Goal: Task Accomplishment & Management: Manage account settings

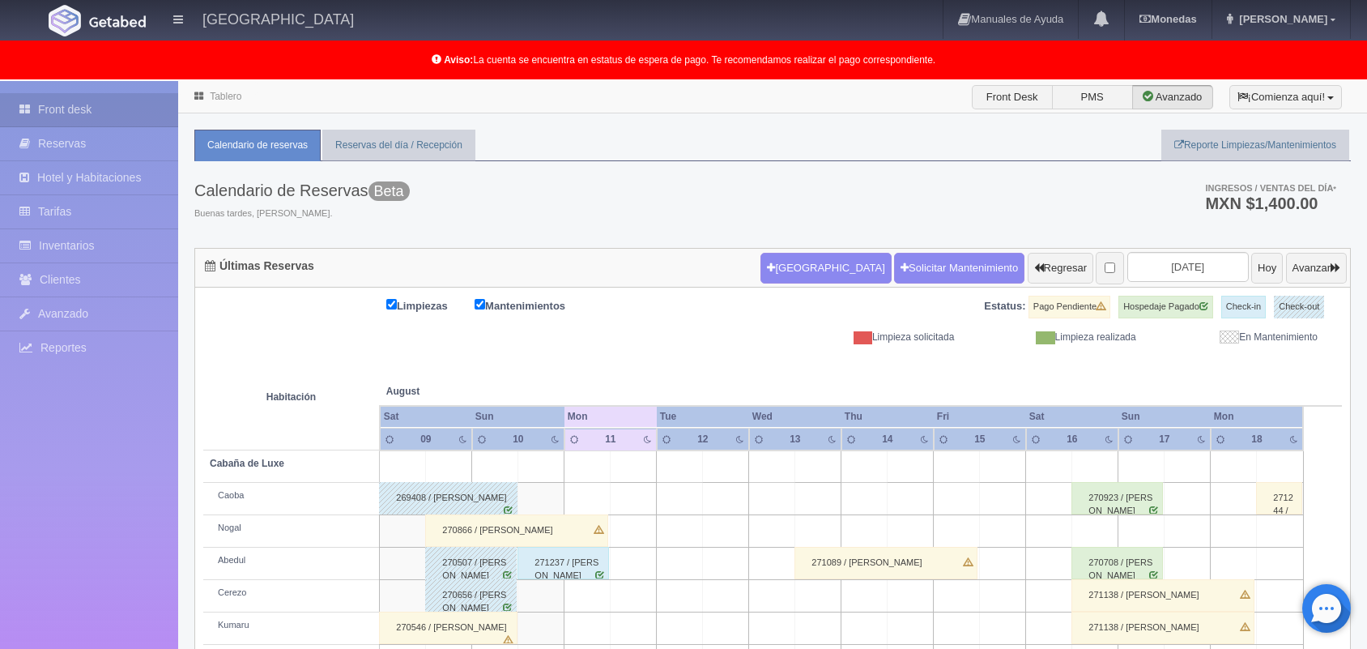
scroll to position [225, 0]
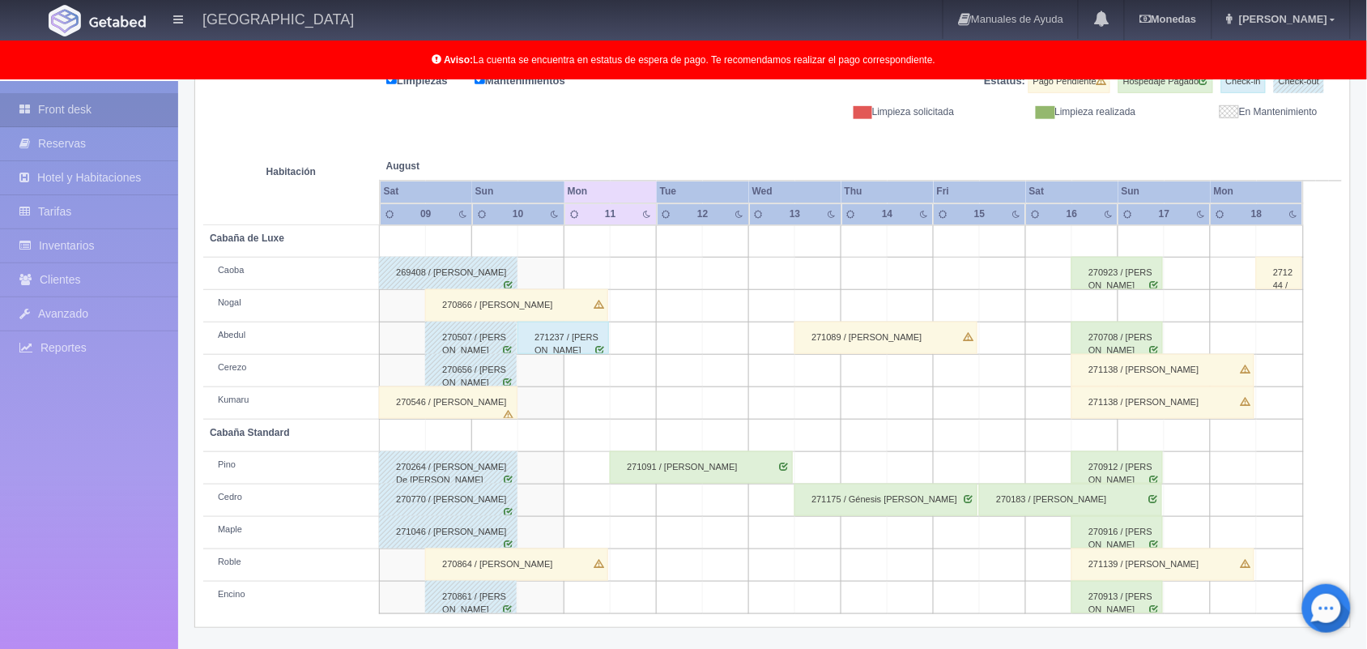
click at [603, 456] on td at bounding box center [588, 468] width 46 height 32
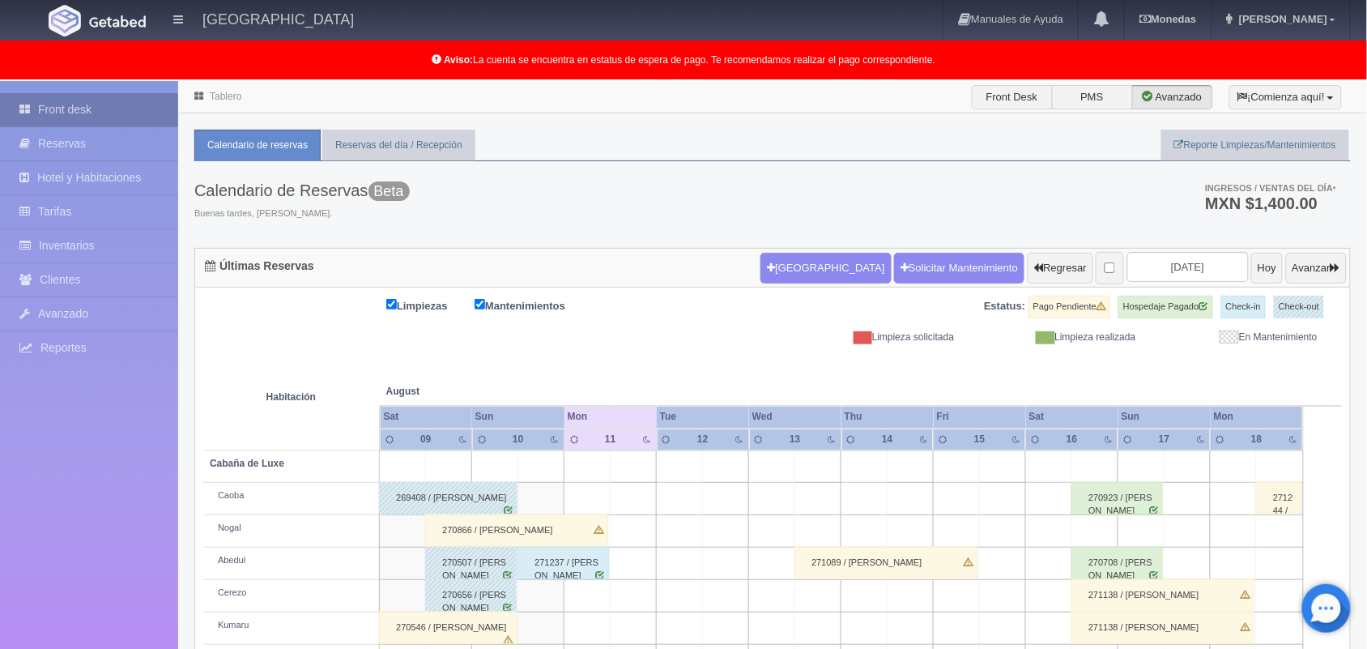
click at [119, 103] on link "Front desk" at bounding box center [89, 109] width 178 height 33
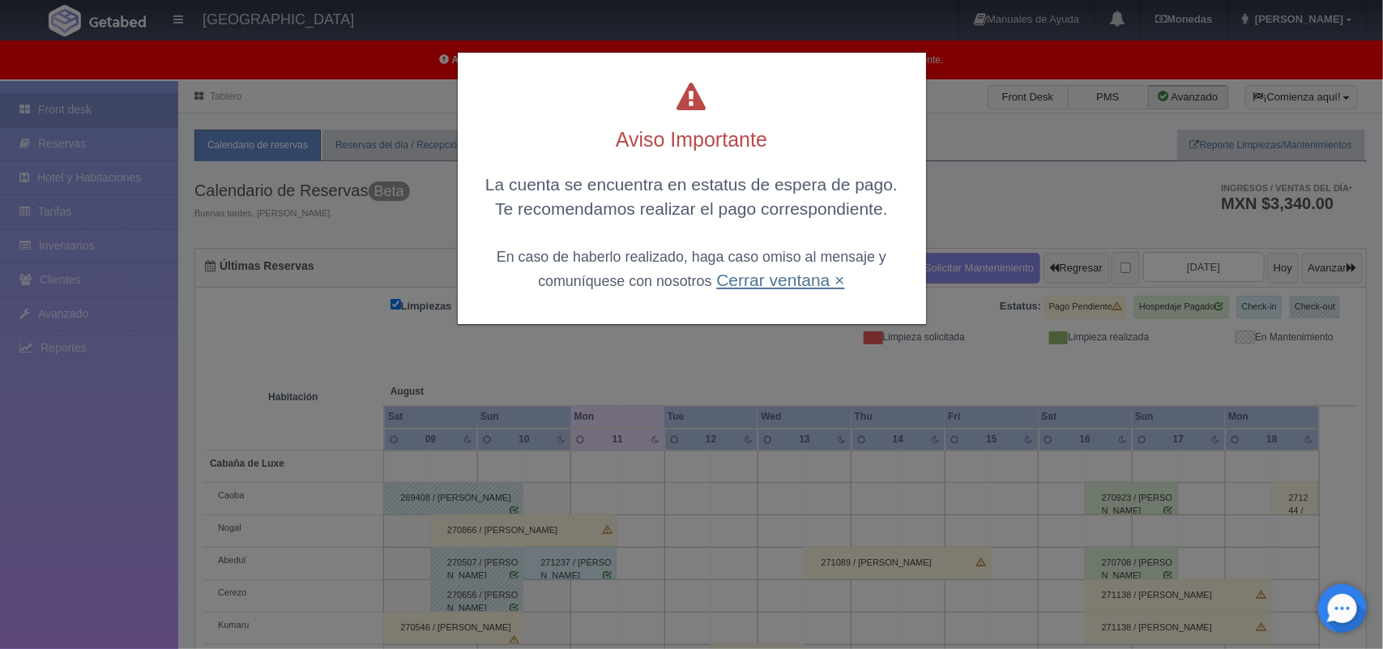
click at [786, 274] on link "Cerrar ventana ×" at bounding box center [780, 280] width 128 height 19
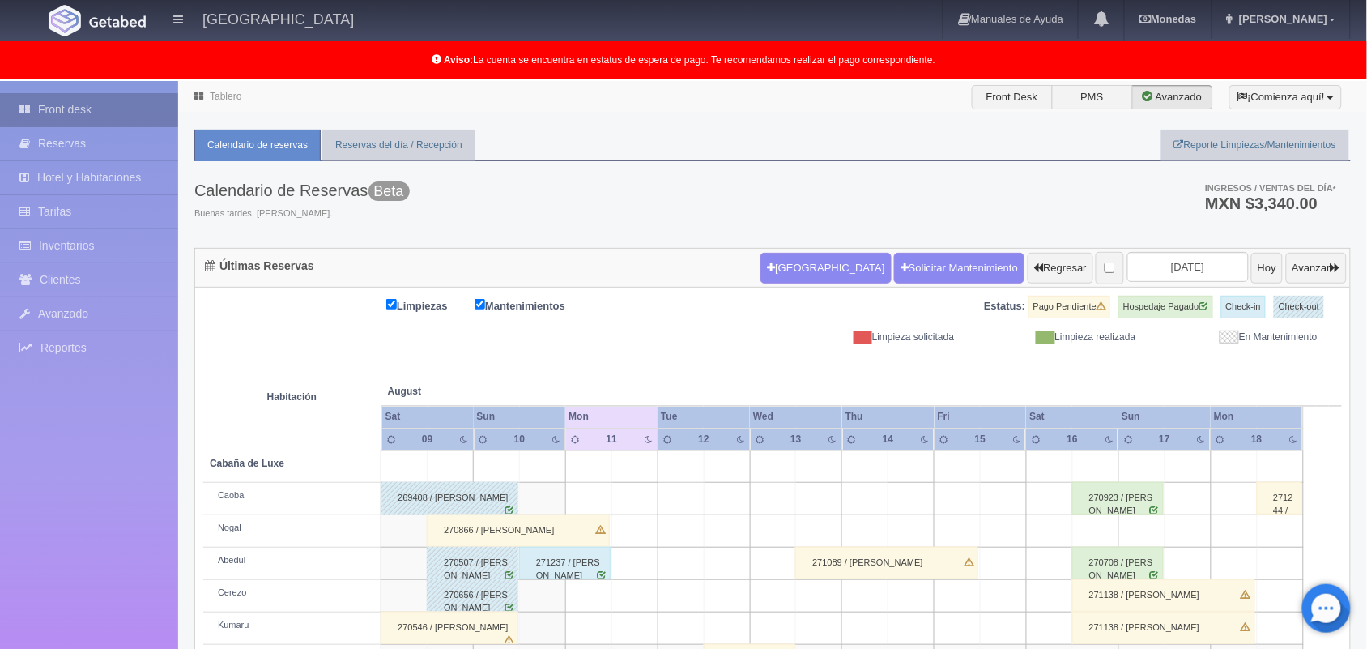
click at [123, 114] on link "Front desk" at bounding box center [89, 109] width 178 height 33
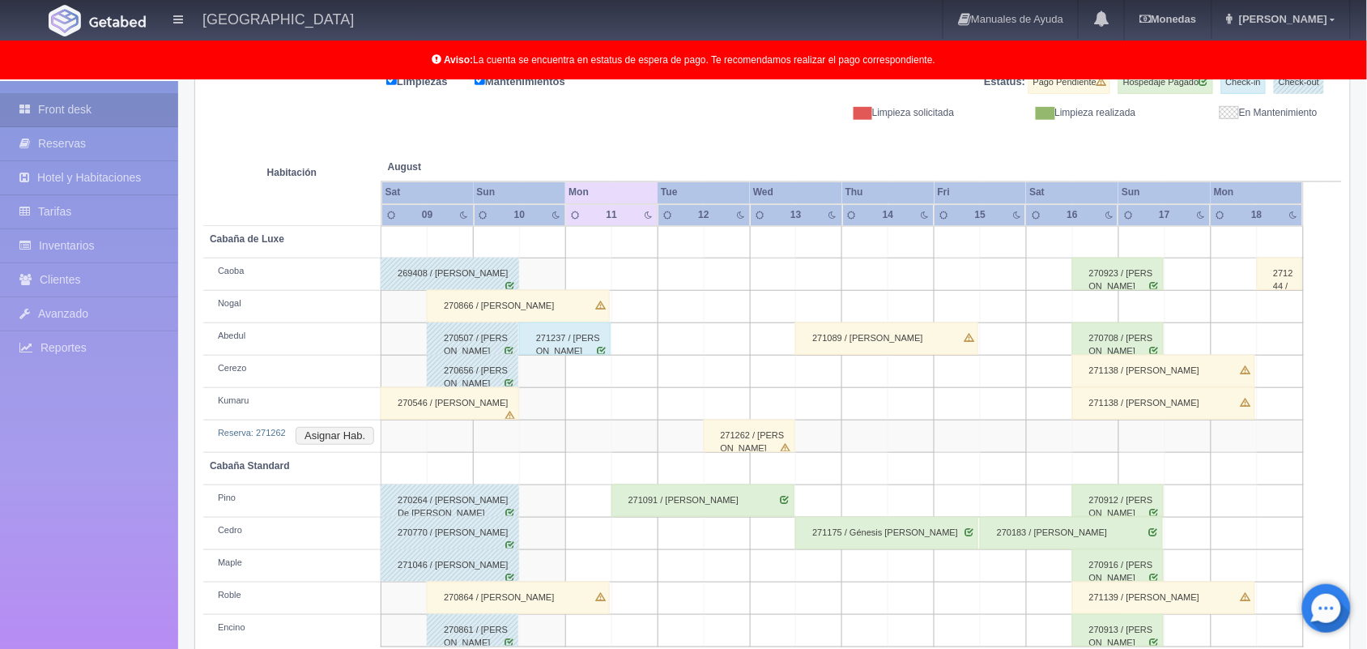
scroll to position [224, 0]
click at [752, 443] on div "271262 / [PERSON_NAME]" at bounding box center [750, 436] width 92 height 32
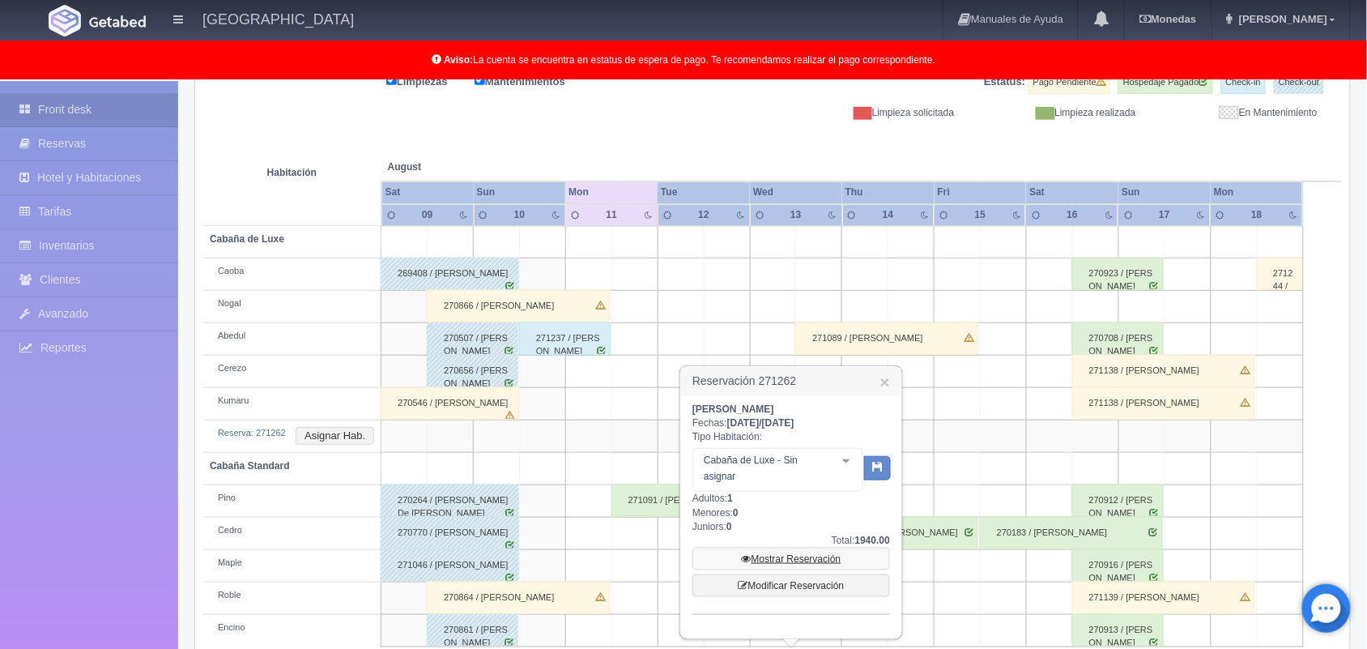
click at [790, 556] on link "Mostrar Reservación" at bounding box center [791, 559] width 198 height 23
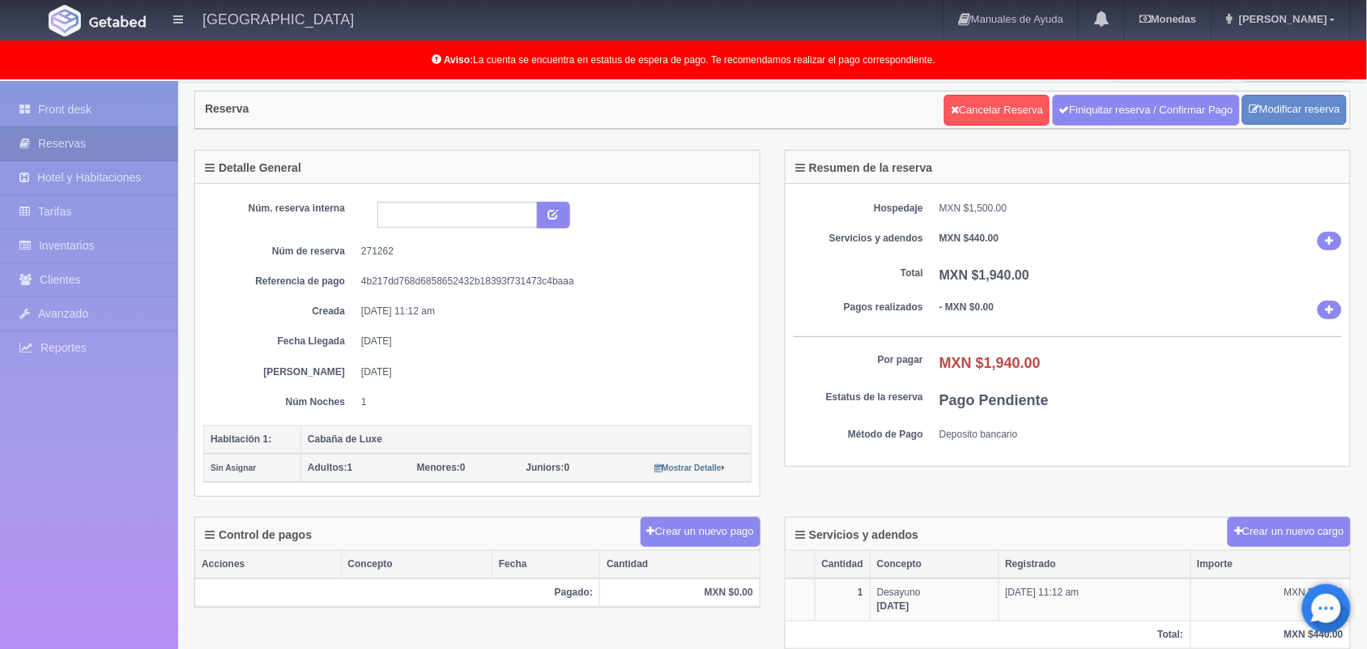
scroll to position [26, 0]
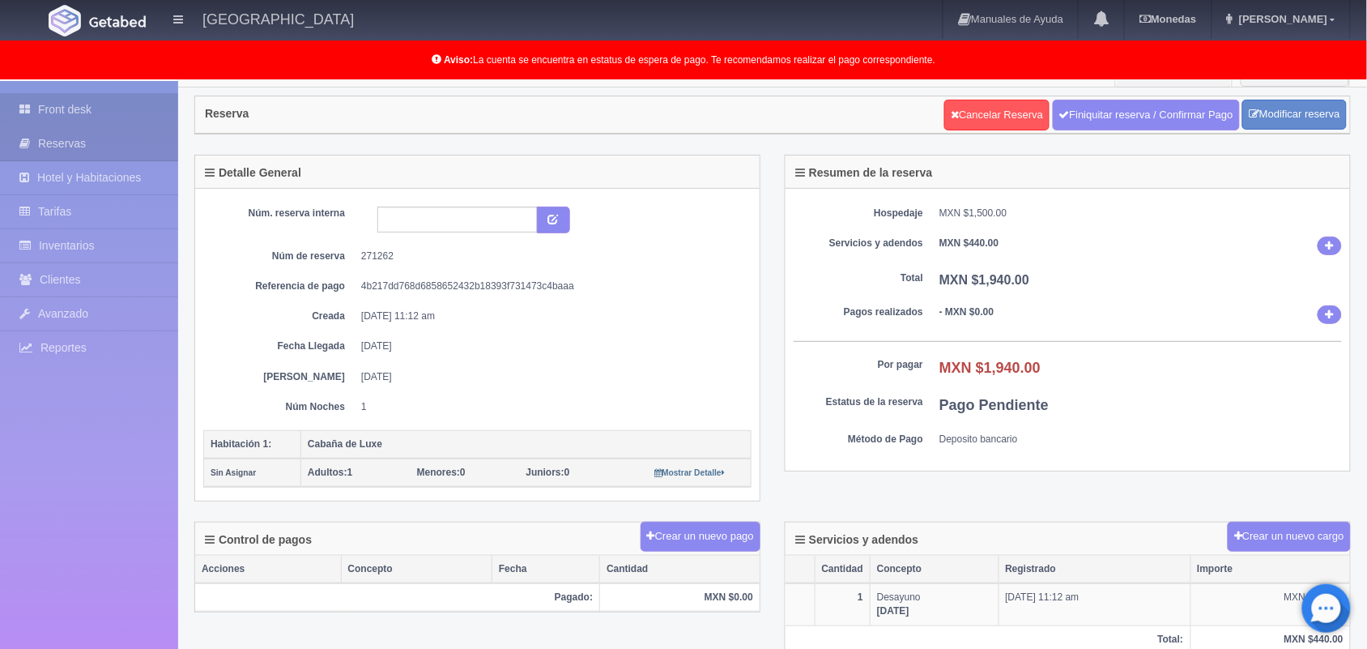
click at [87, 106] on link "Front desk" at bounding box center [89, 109] width 178 height 33
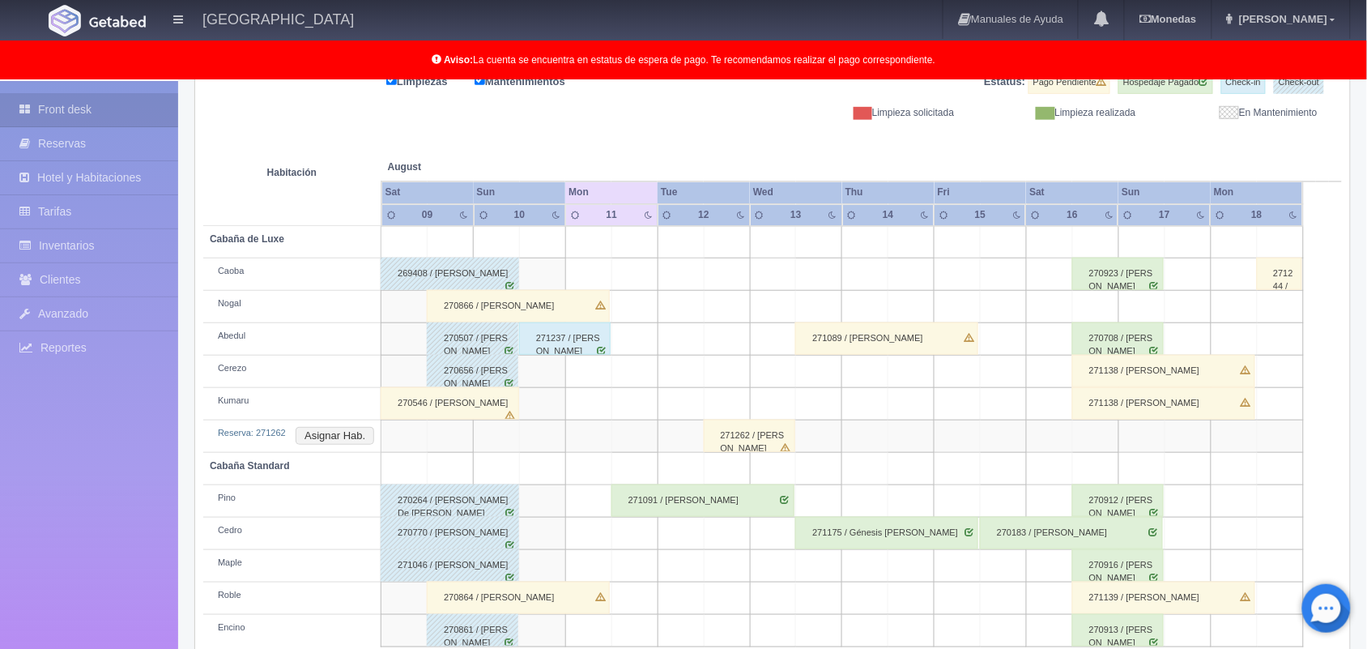
scroll to position [224, 0]
click at [673, 510] on div "271091 / [PERSON_NAME]" at bounding box center [702, 500] width 183 height 32
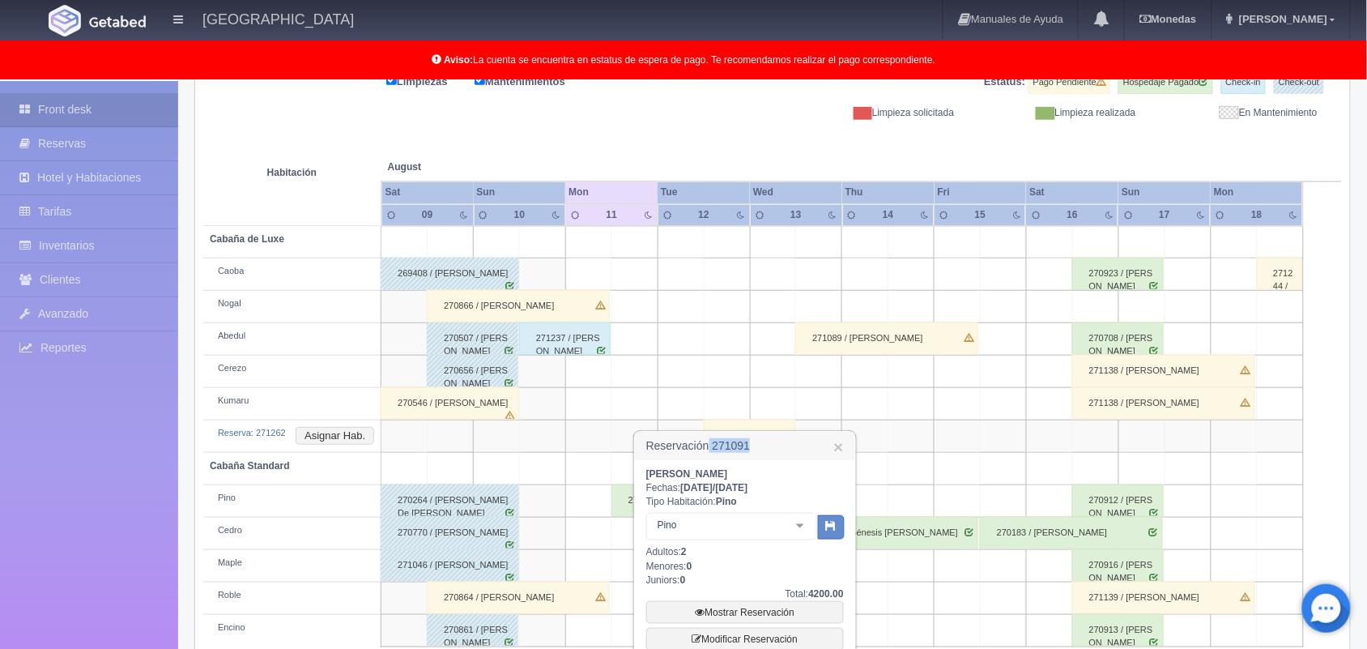
drag, startPoint x: 756, startPoint y: 441, endPoint x: 709, endPoint y: 446, distance: 47.2
click at [709, 446] on h3 "Reservación 271091 ×" at bounding box center [745, 446] width 220 height 28
copy h3 "271091"
click at [839, 444] on link "×" at bounding box center [839, 446] width 10 height 17
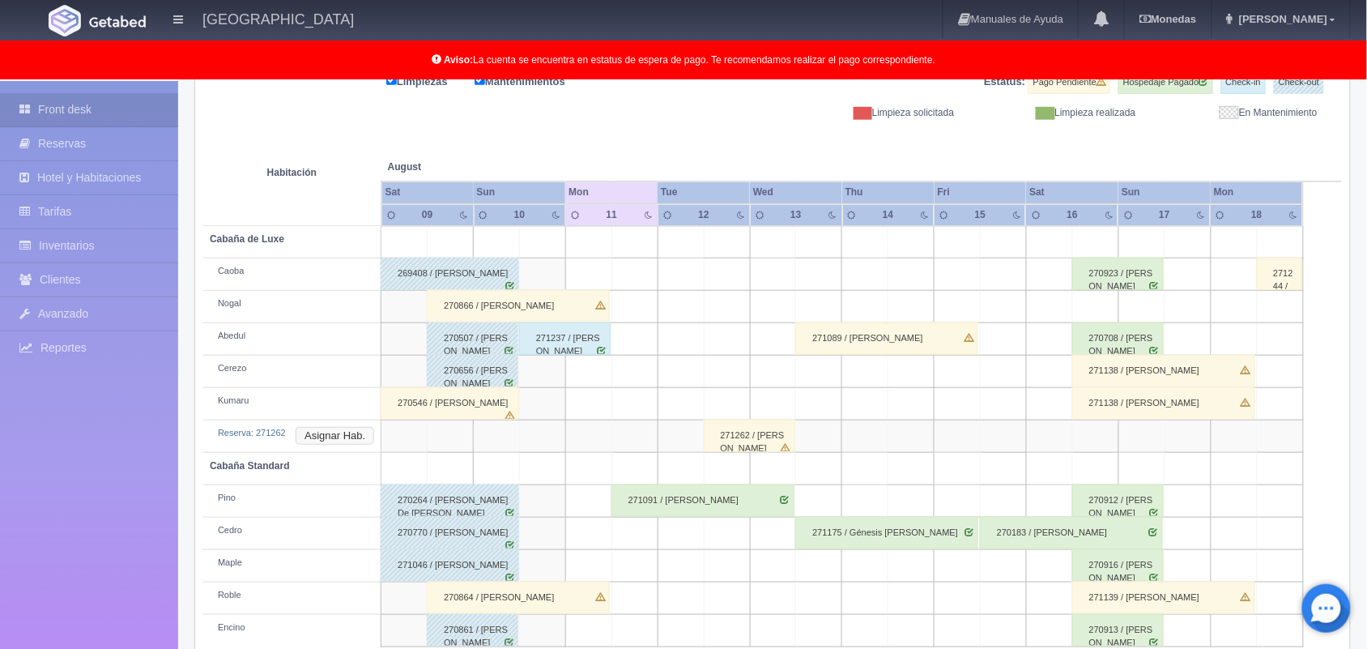
click at [332, 438] on button "Asignar Hab." at bounding box center [335, 436] width 79 height 18
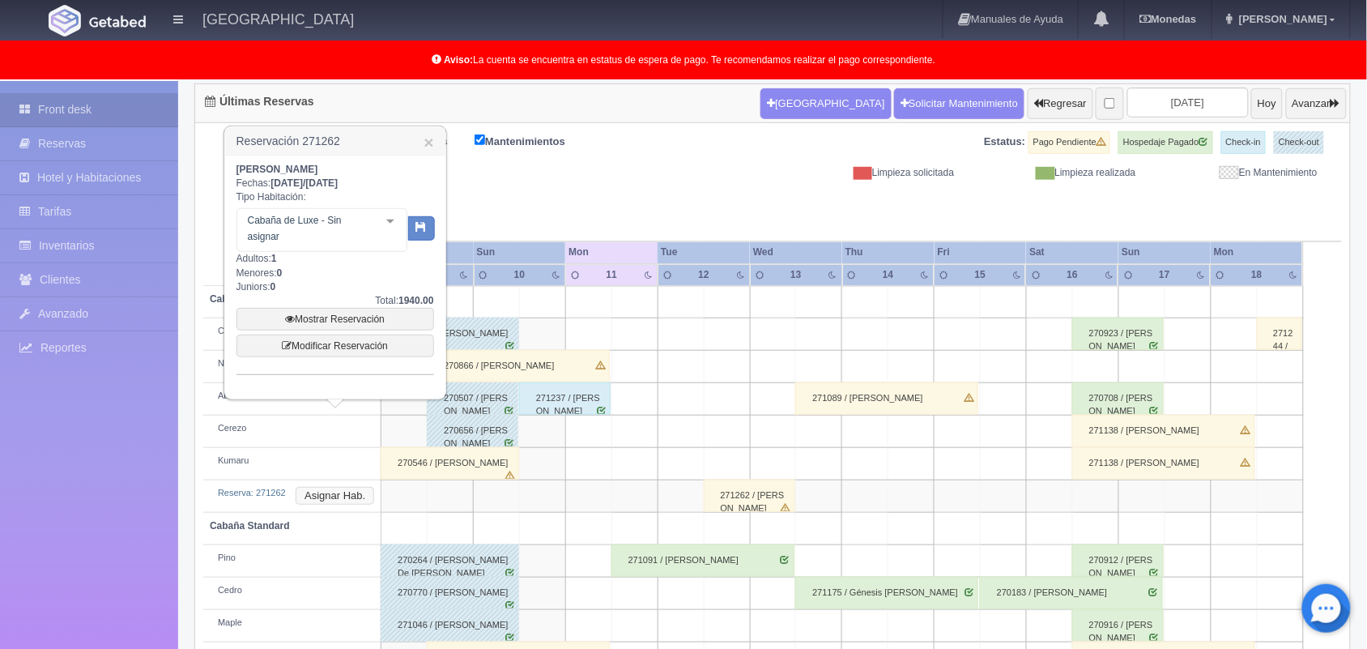
scroll to position [164, 0]
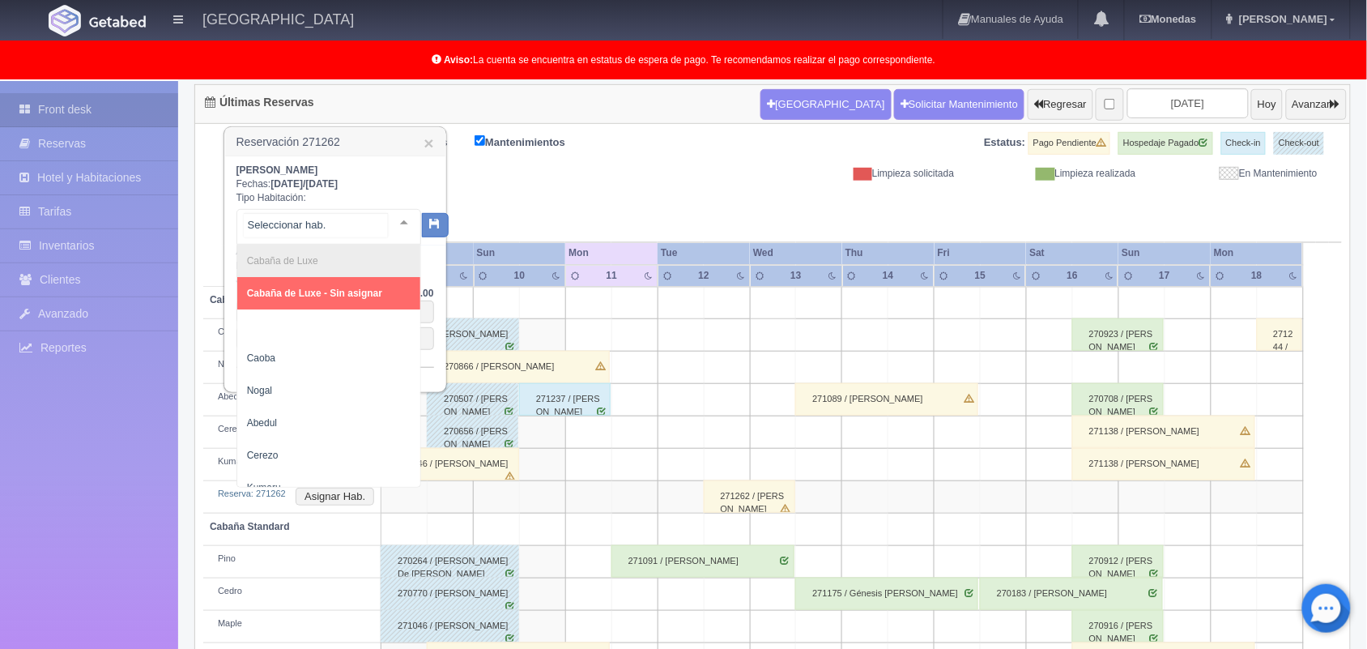
click at [390, 219] on div at bounding box center [404, 222] width 32 height 24
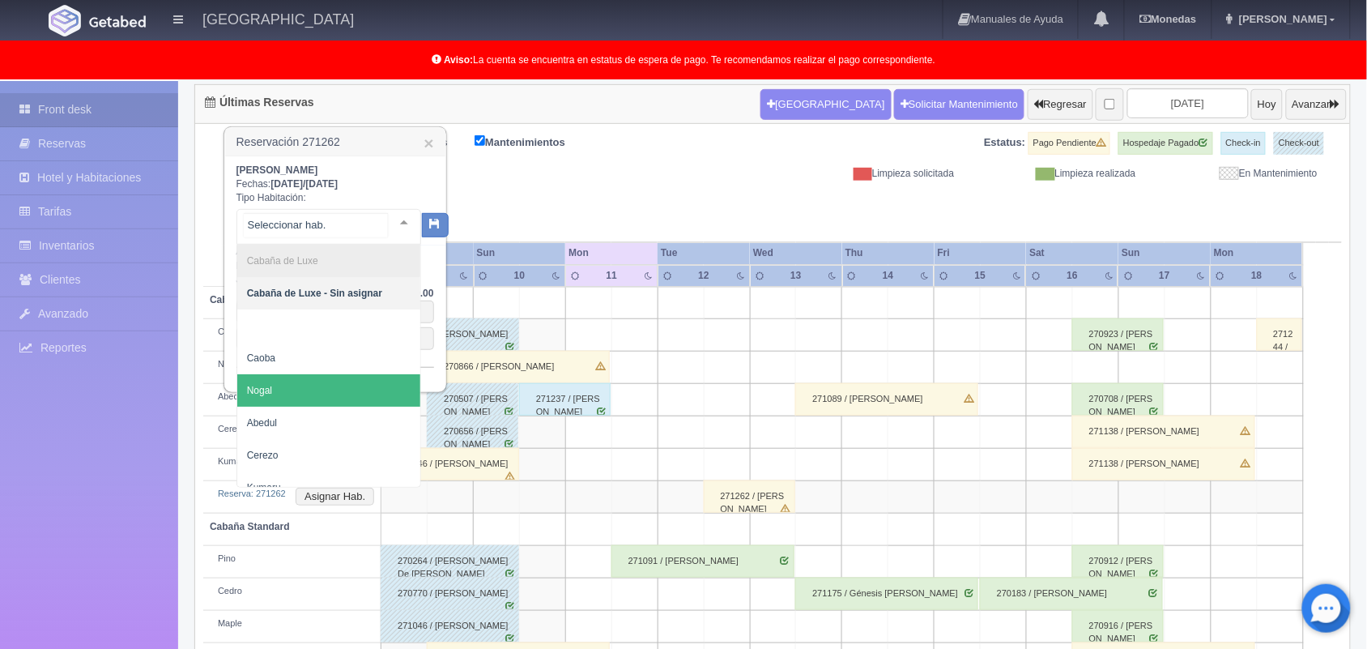
click at [329, 405] on span "Nogal" at bounding box center [328, 390] width 183 height 32
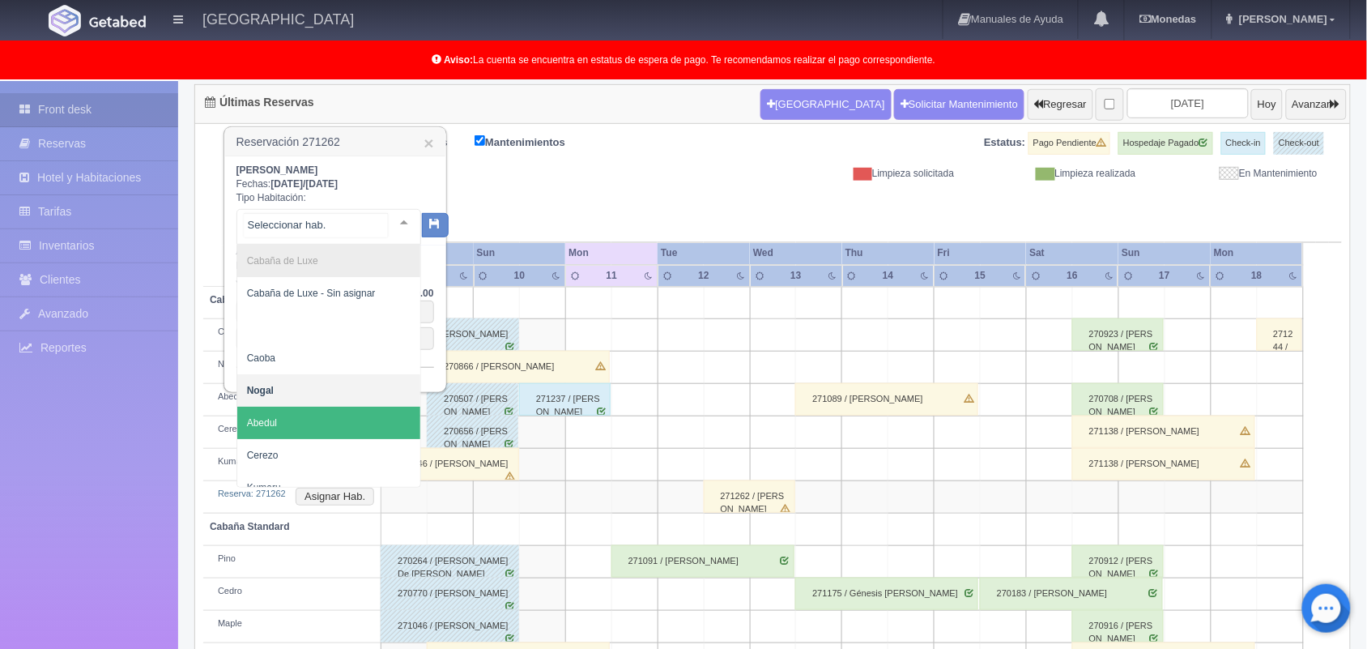
drag, startPoint x: 389, startPoint y: 211, endPoint x: 300, endPoint y: 426, distance: 232.4
click at [300, 245] on div "Cabaña de Luxe Cabaña de Luxe - Sin asignar Caoba Nogal Abedul Cerezo Kumaru No…" at bounding box center [328, 227] width 185 height 36
click at [300, 426] on span "Abedul" at bounding box center [328, 423] width 183 height 32
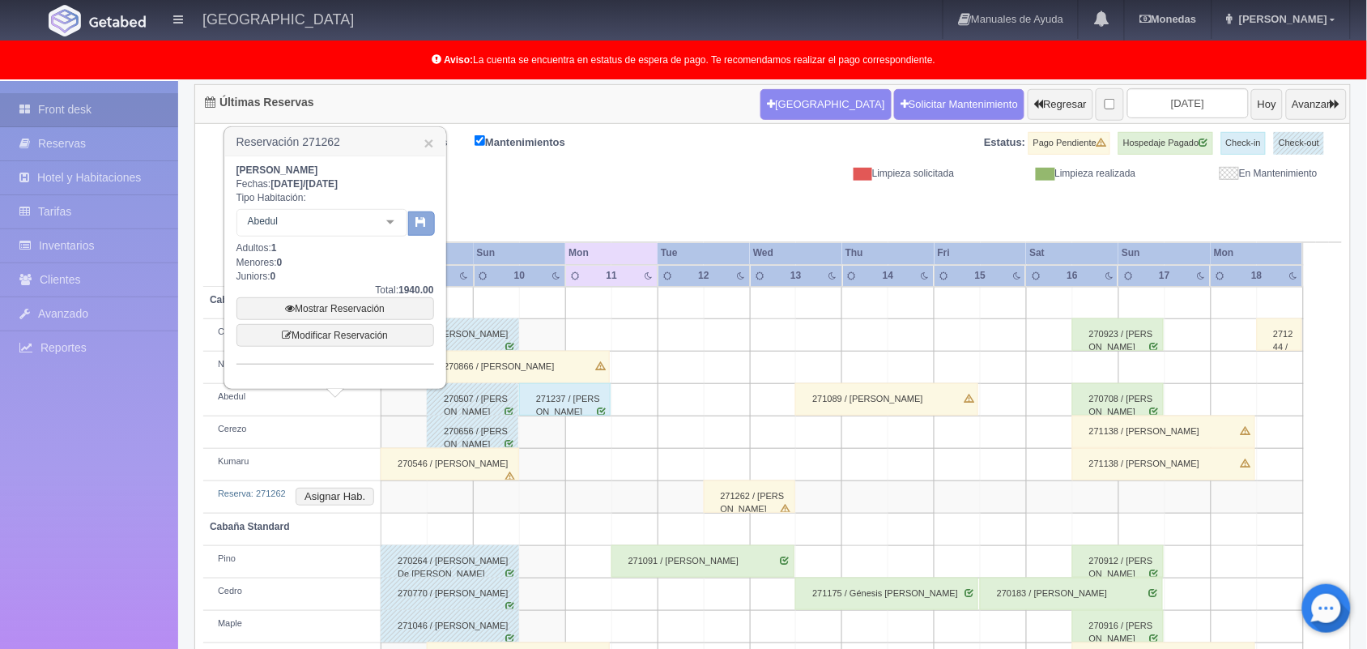
click at [421, 223] on icon "button" at bounding box center [421, 221] width 11 height 11
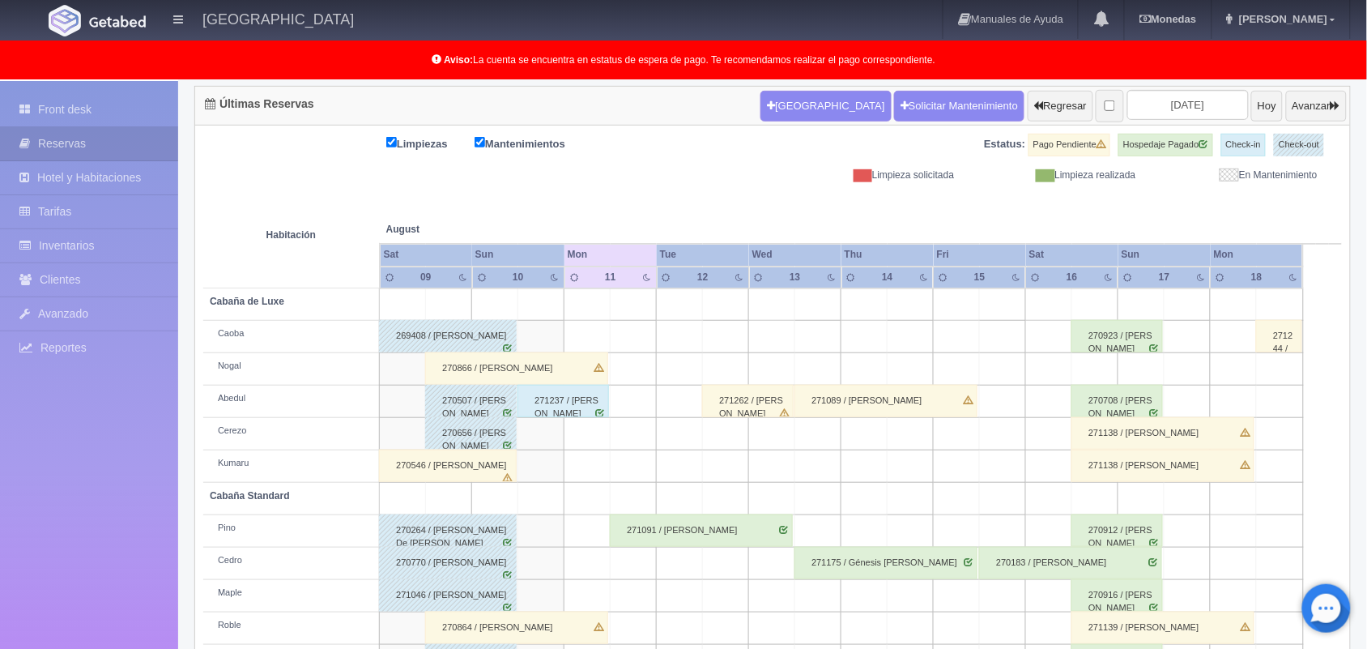
scroll to position [225, 0]
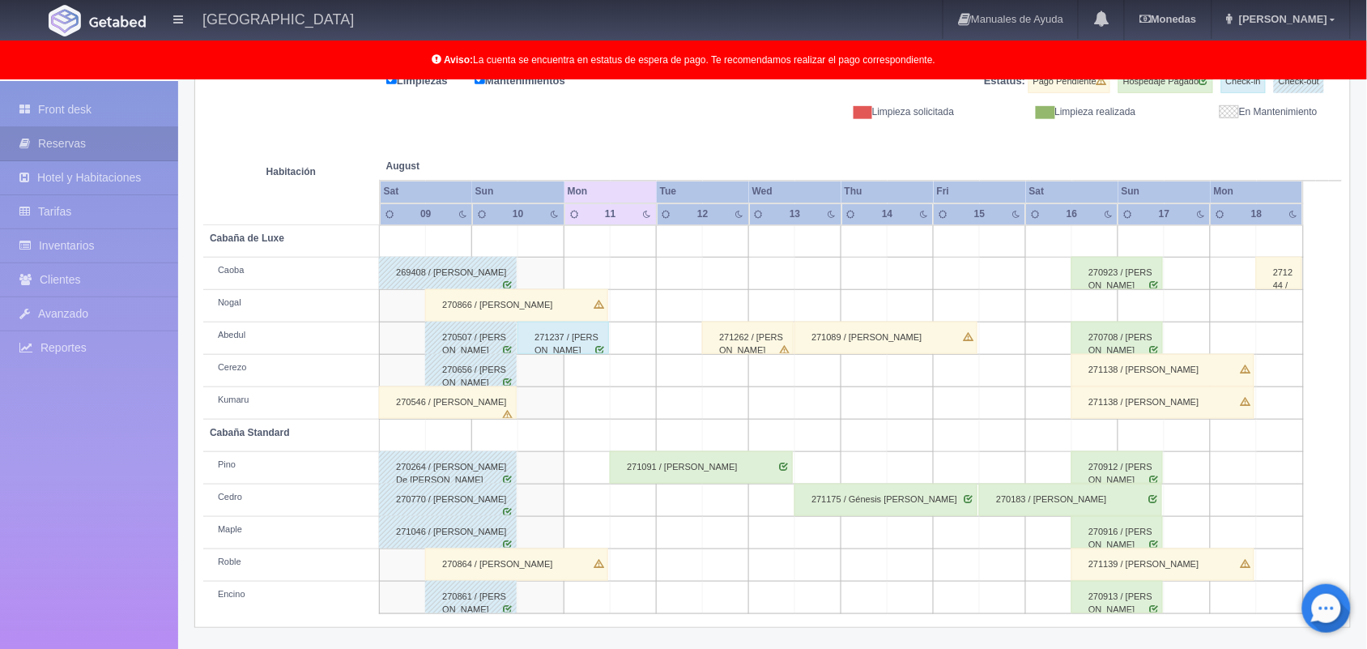
click at [763, 460] on div "271091 / [PERSON_NAME]" at bounding box center [701, 467] width 183 height 32
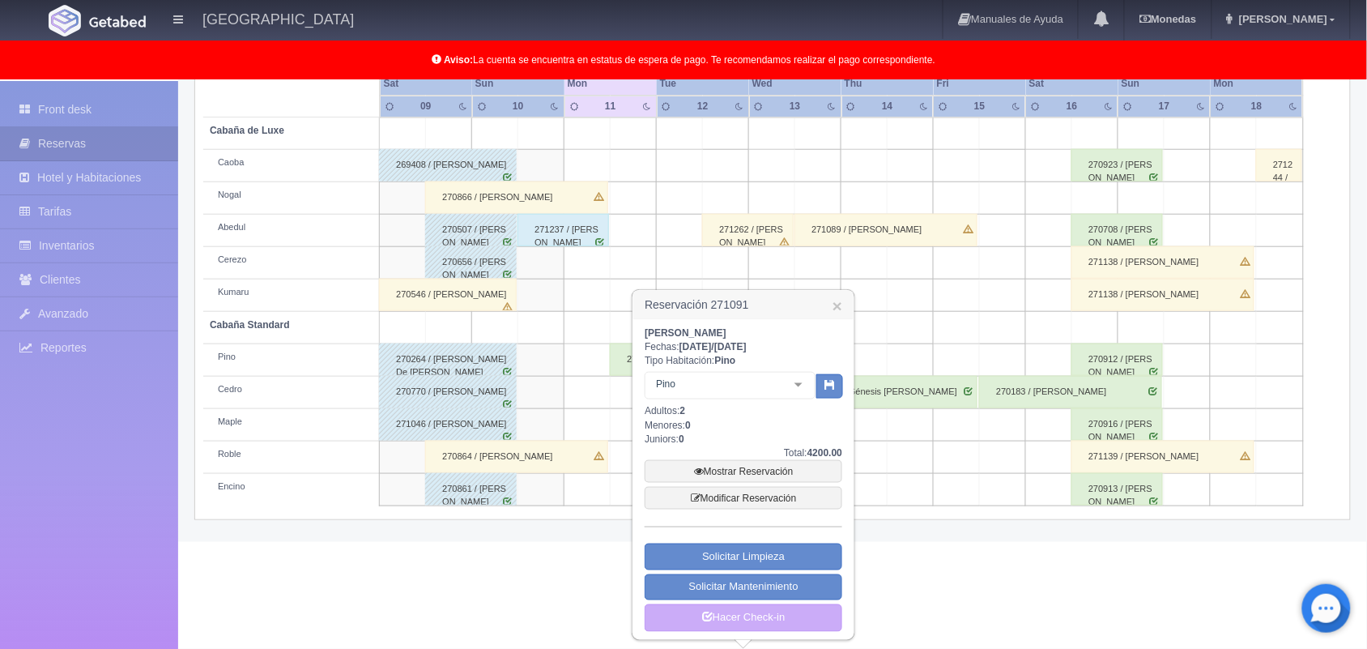
scroll to position [334, 0]
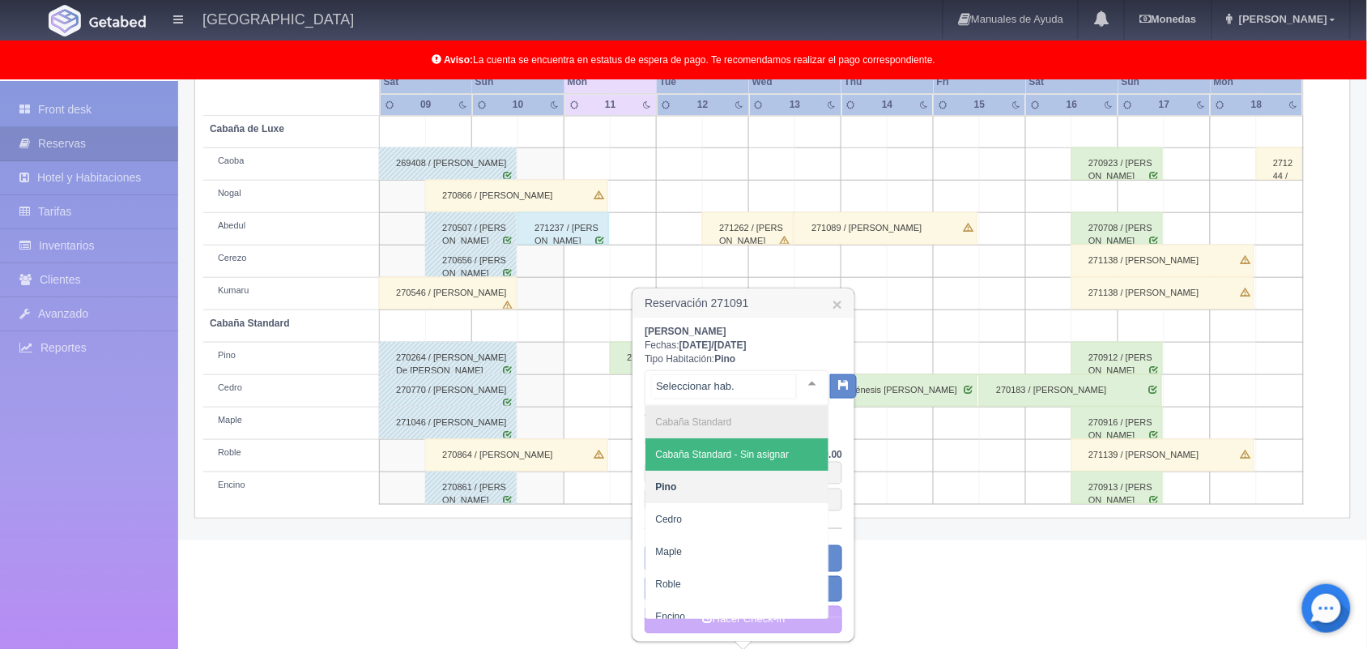
click at [799, 374] on div at bounding box center [812, 383] width 32 height 24
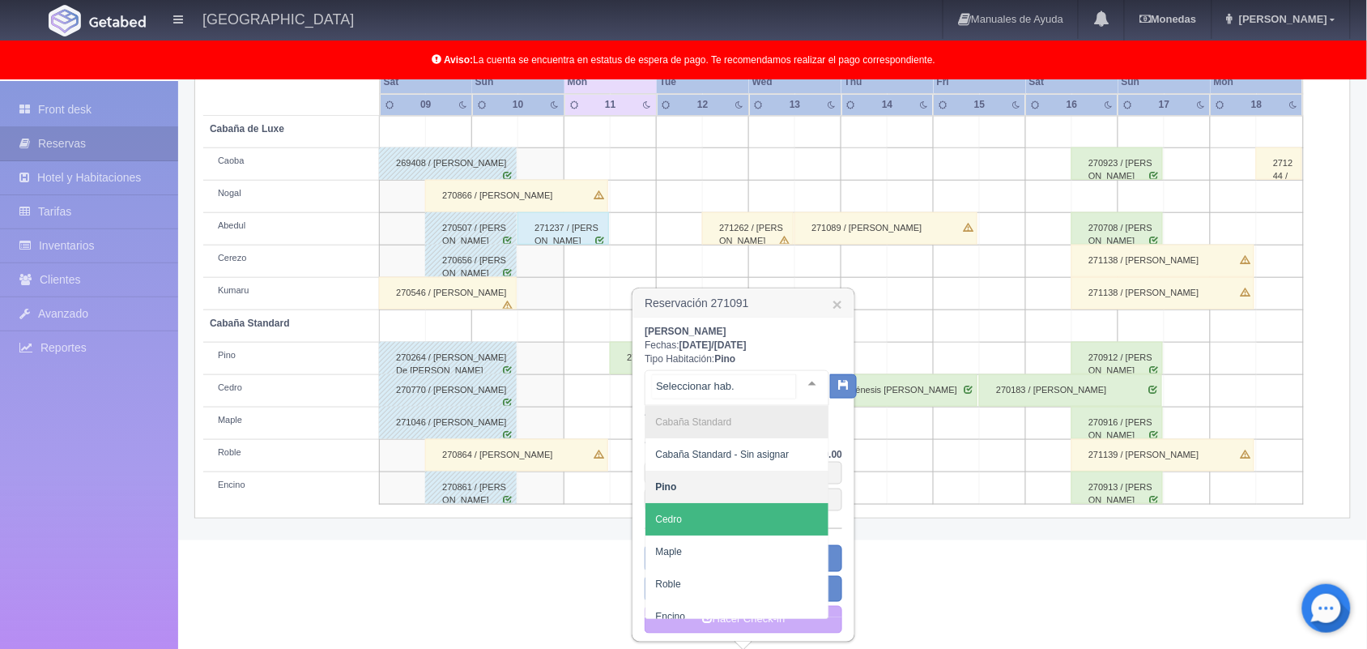
click at [715, 531] on span "Cedro" at bounding box center [737, 519] width 183 height 32
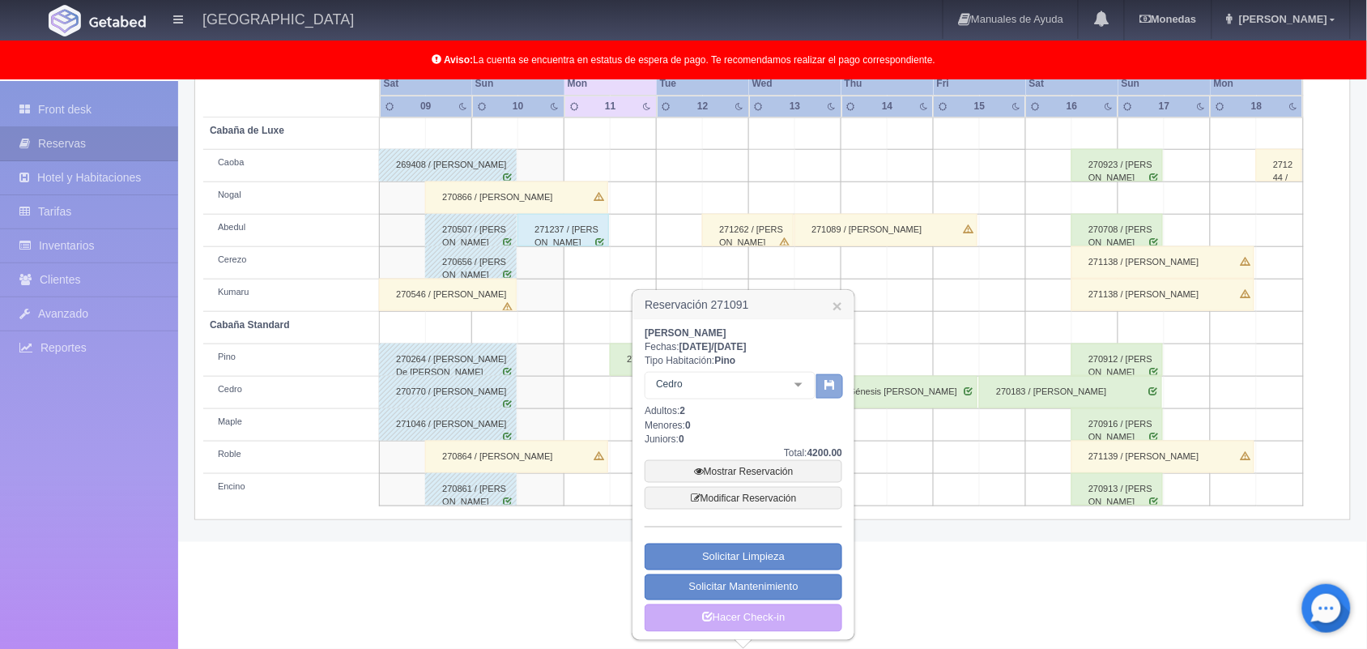
click at [827, 394] on button "button" at bounding box center [829, 386] width 27 height 24
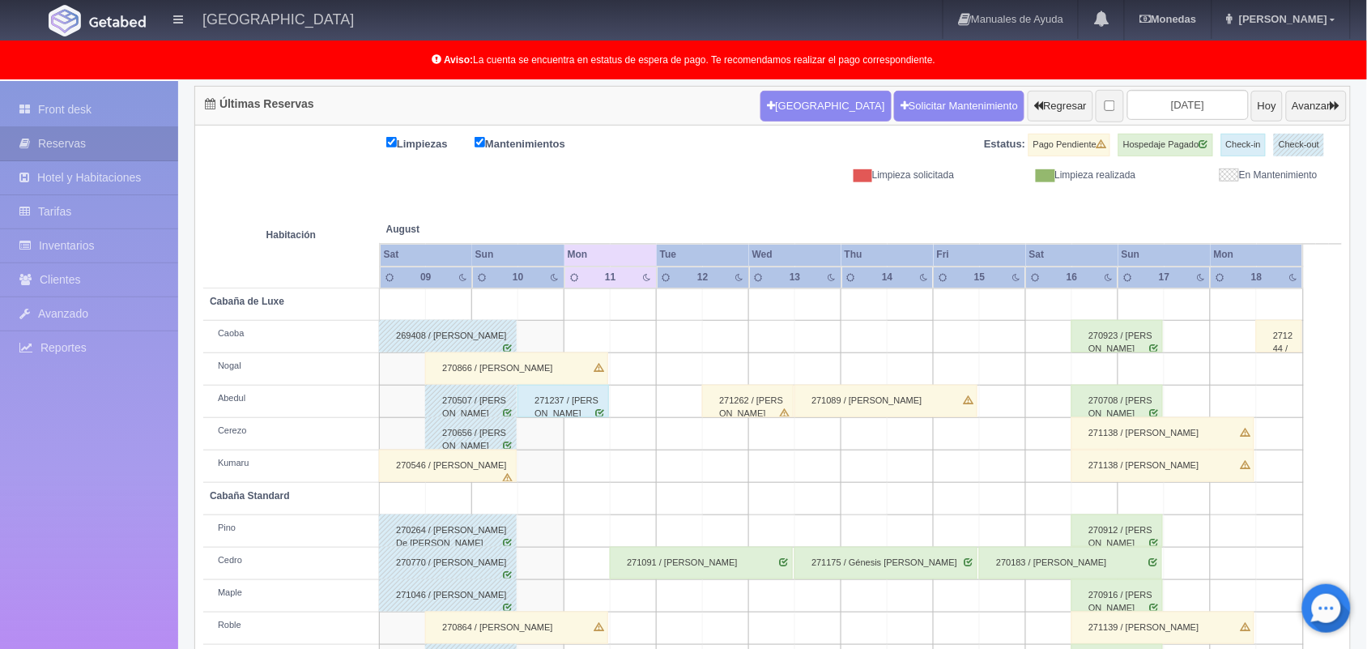
scroll to position [225, 0]
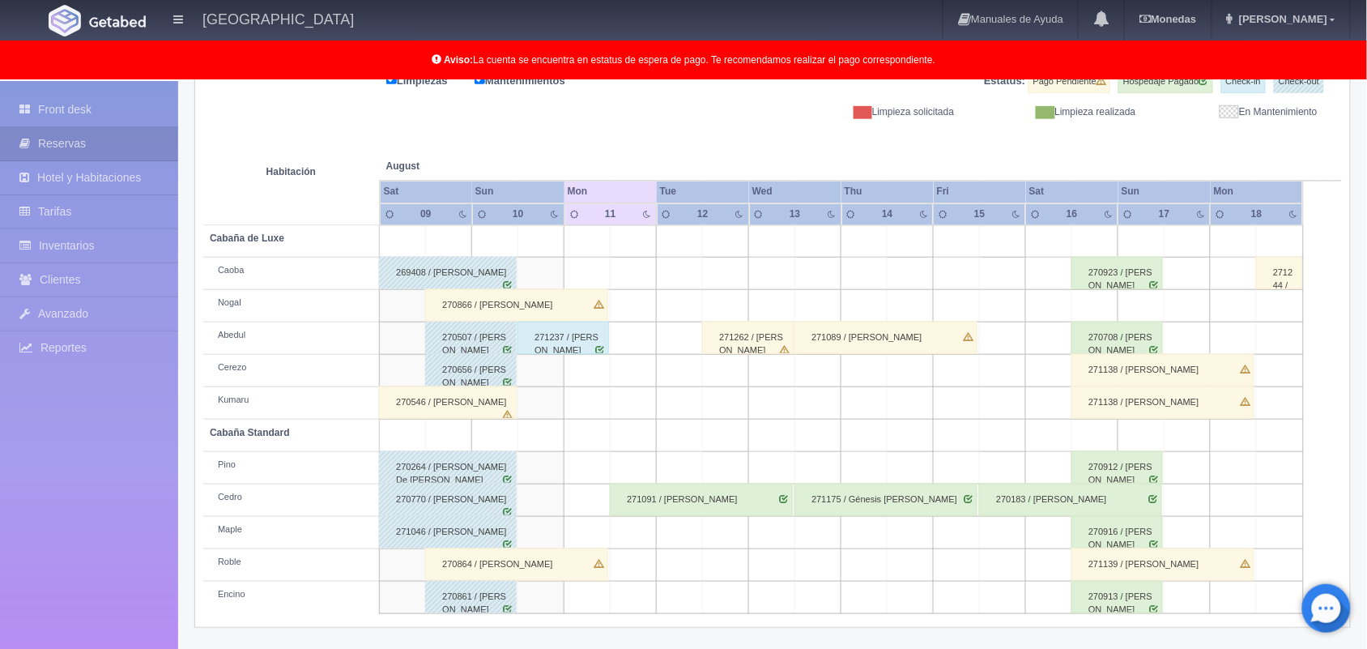
click at [768, 506] on div "271091 / [PERSON_NAME]" at bounding box center [701, 500] width 183 height 32
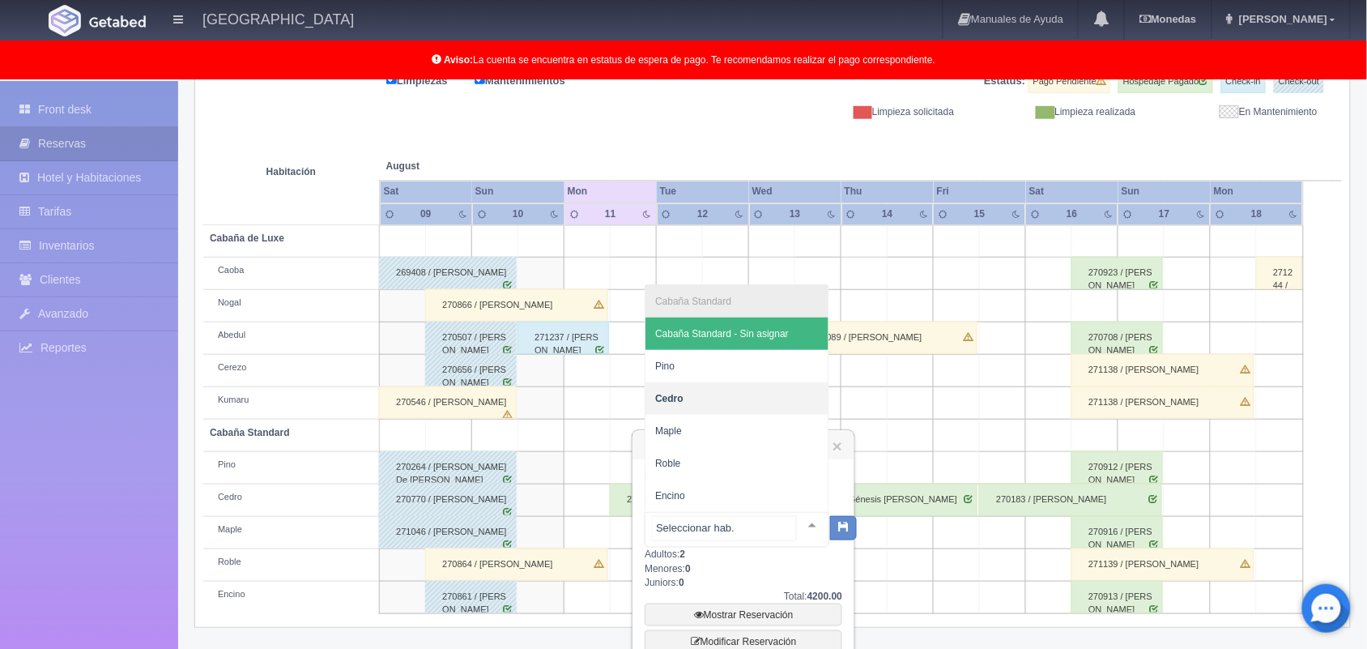
click at [799, 526] on div at bounding box center [812, 525] width 32 height 24
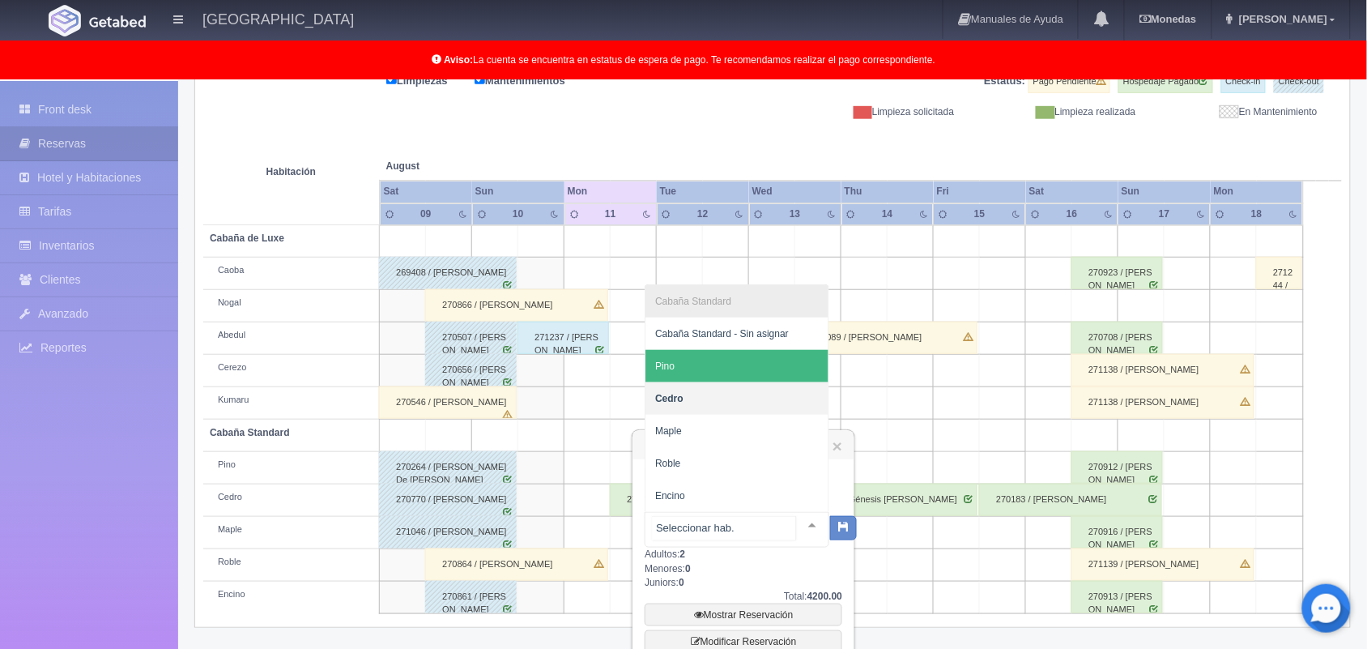
click at [750, 365] on span "Pino" at bounding box center [737, 366] width 183 height 32
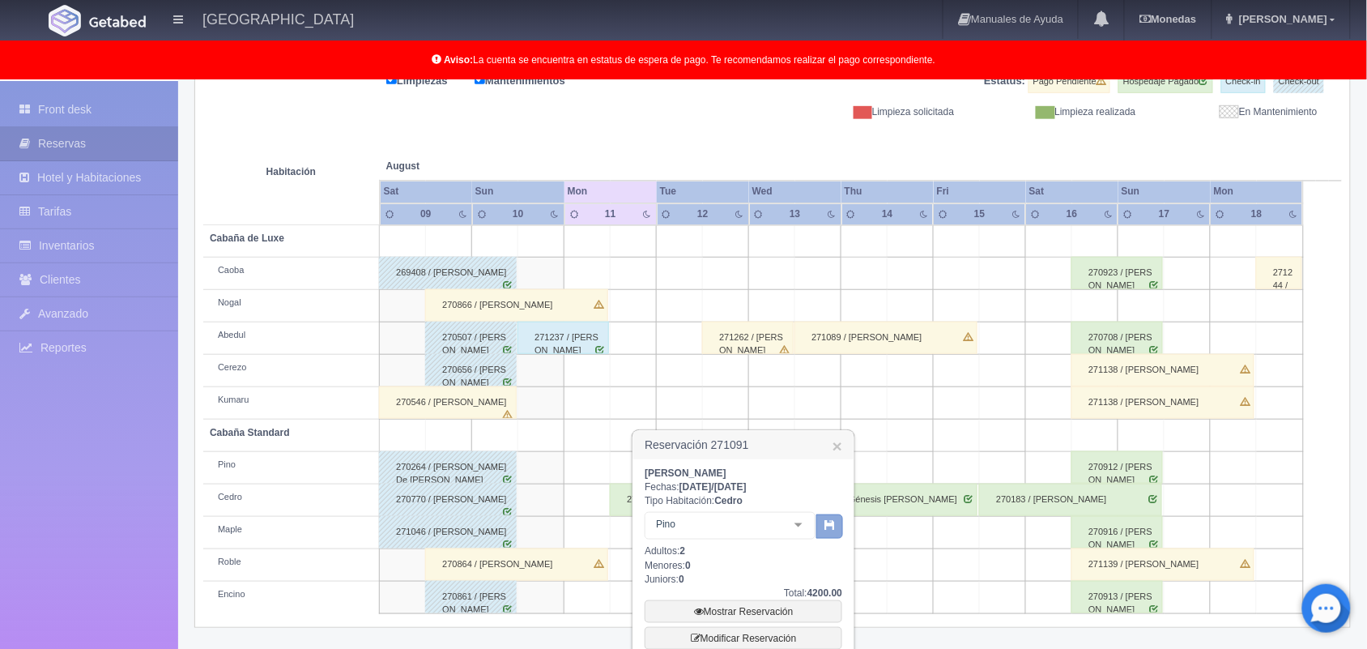
click at [833, 536] on button "button" at bounding box center [829, 526] width 27 height 24
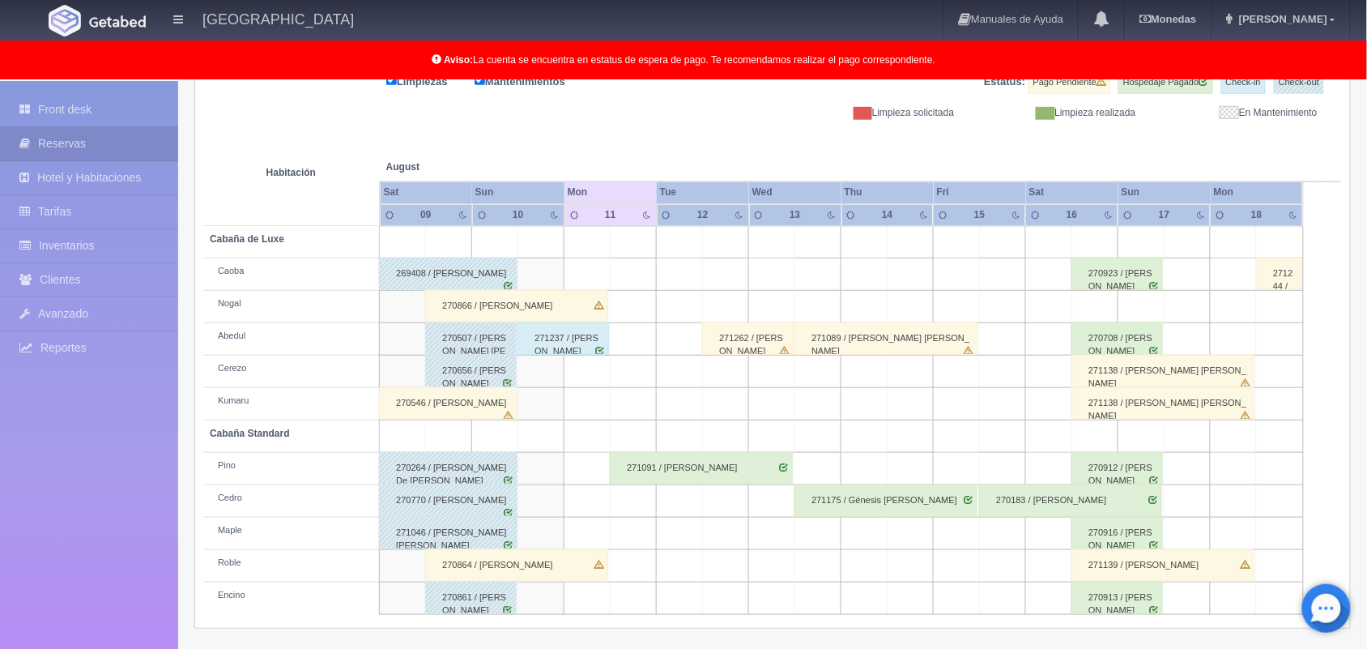
scroll to position [162, 0]
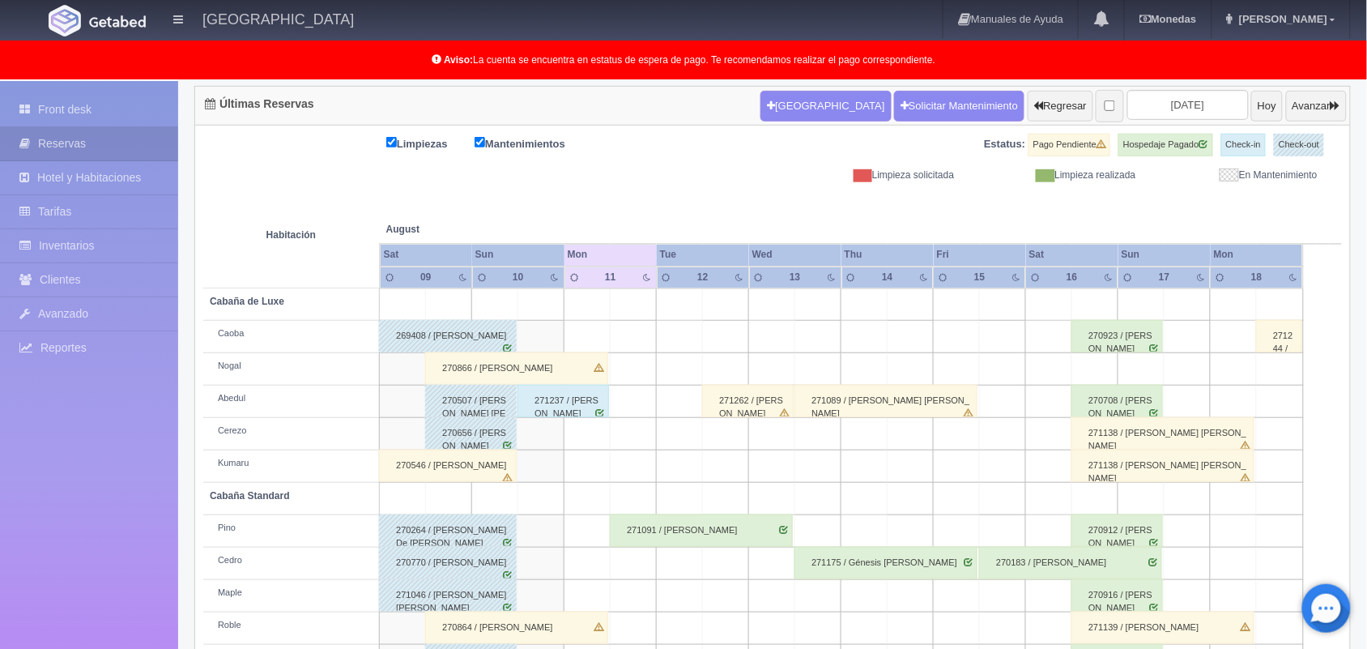
click at [661, 502] on td at bounding box center [680, 499] width 46 height 32
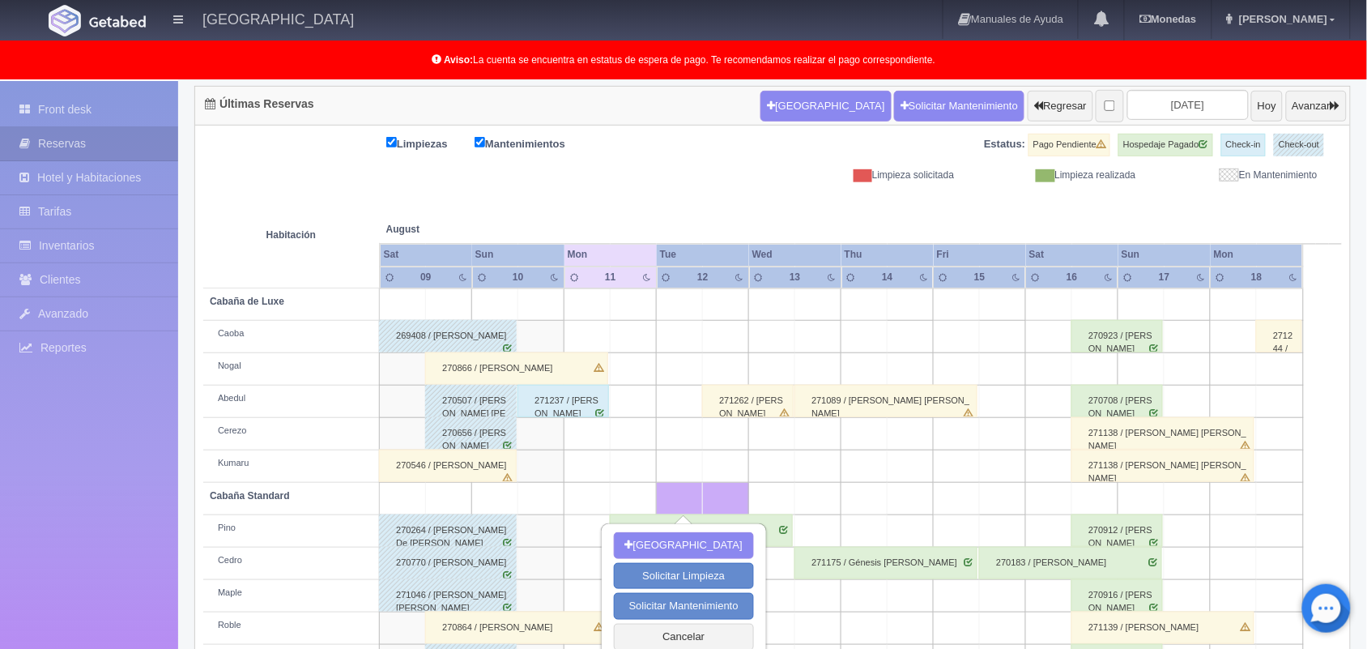
click at [775, 531] on div "271091 / Marco Vazquez Hernández" at bounding box center [701, 530] width 183 height 32
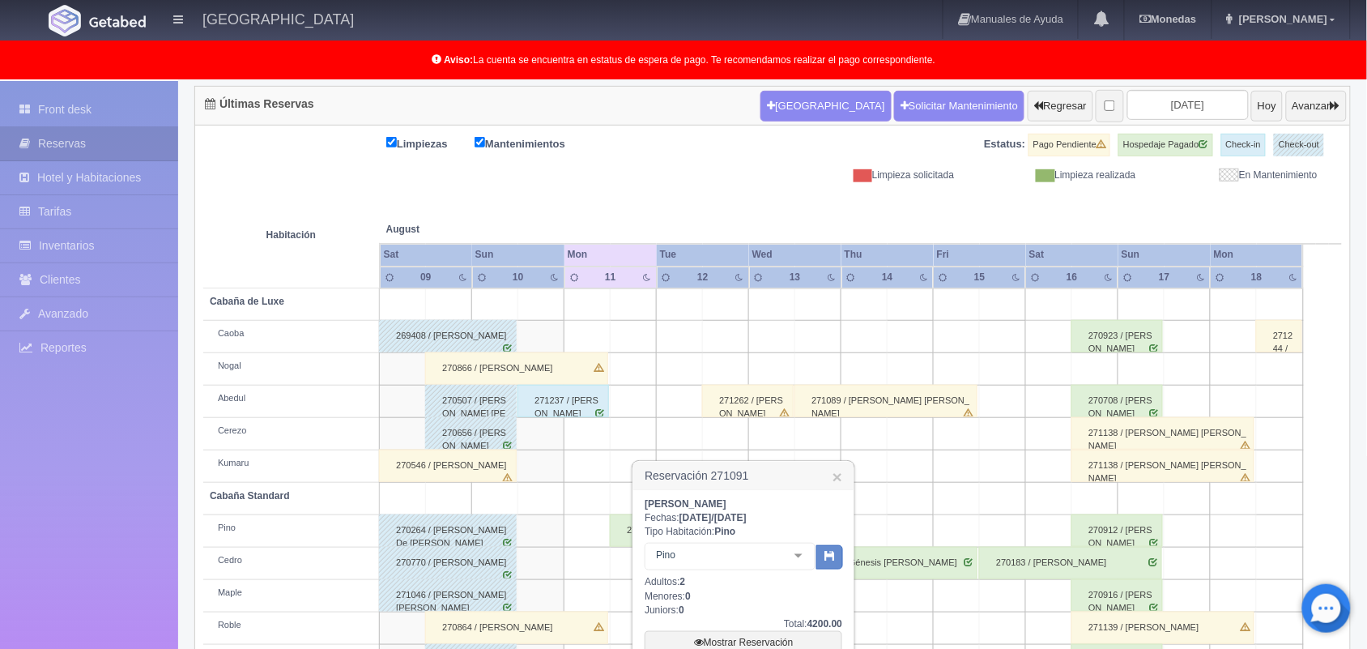
scroll to position [332, 0]
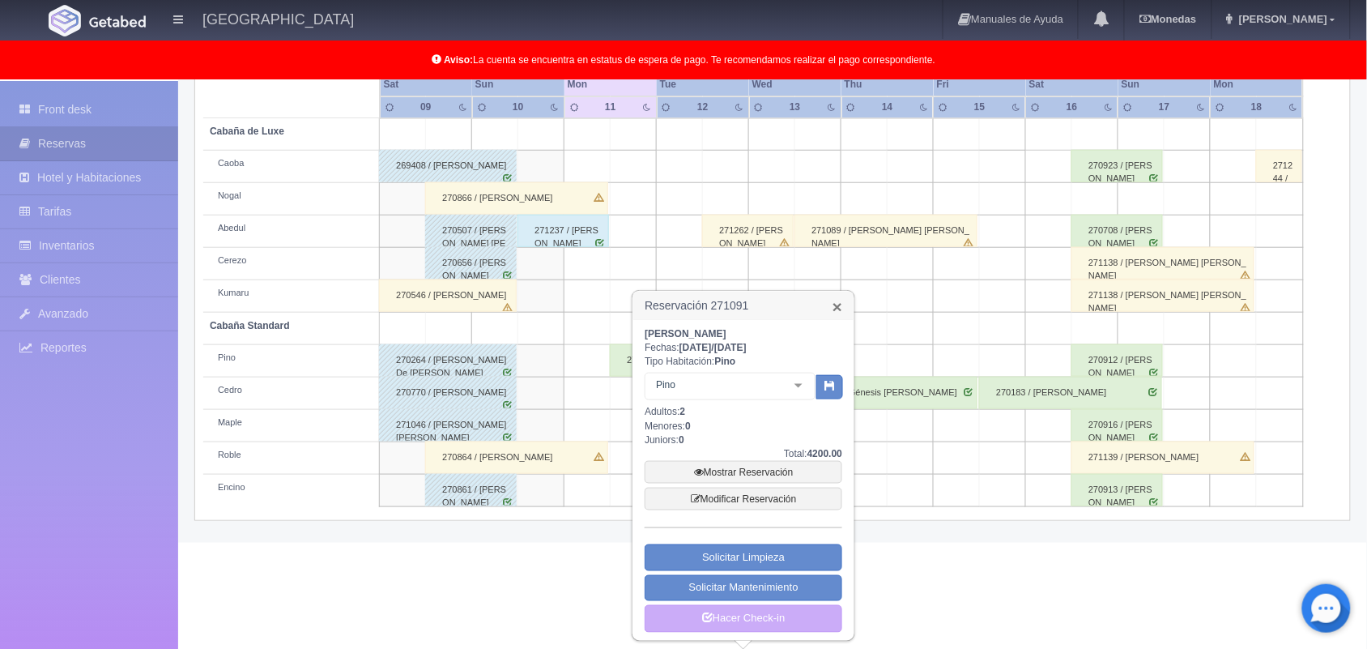
click at [839, 310] on link "×" at bounding box center [838, 306] width 10 height 17
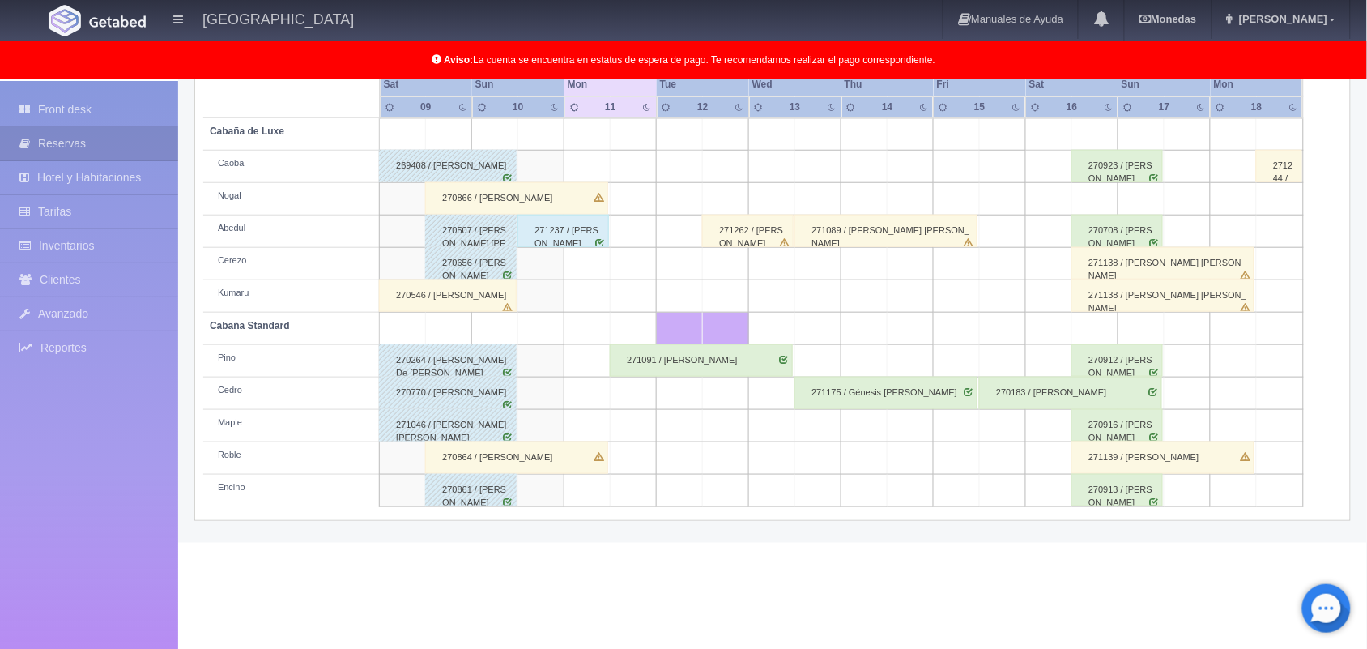
scroll to position [225, 0]
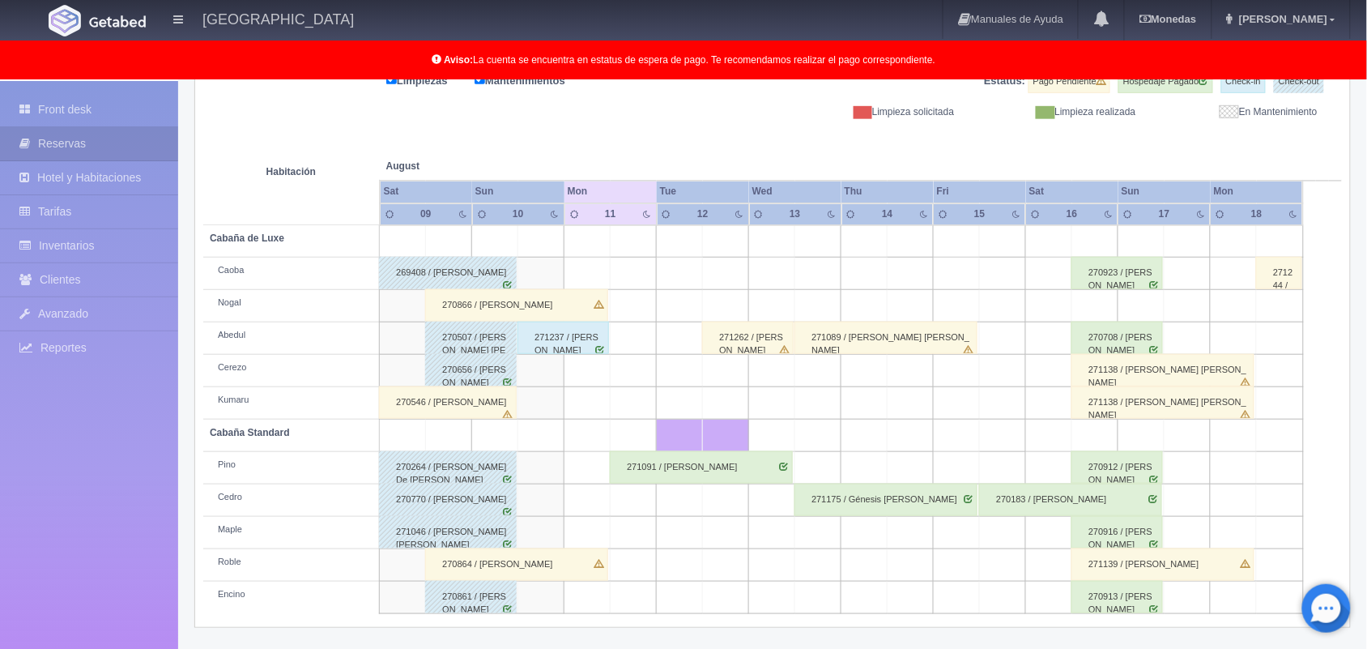
click at [1274, 288] on div "271244 / Ivan Miranda Gorostieta" at bounding box center [1279, 273] width 46 height 32
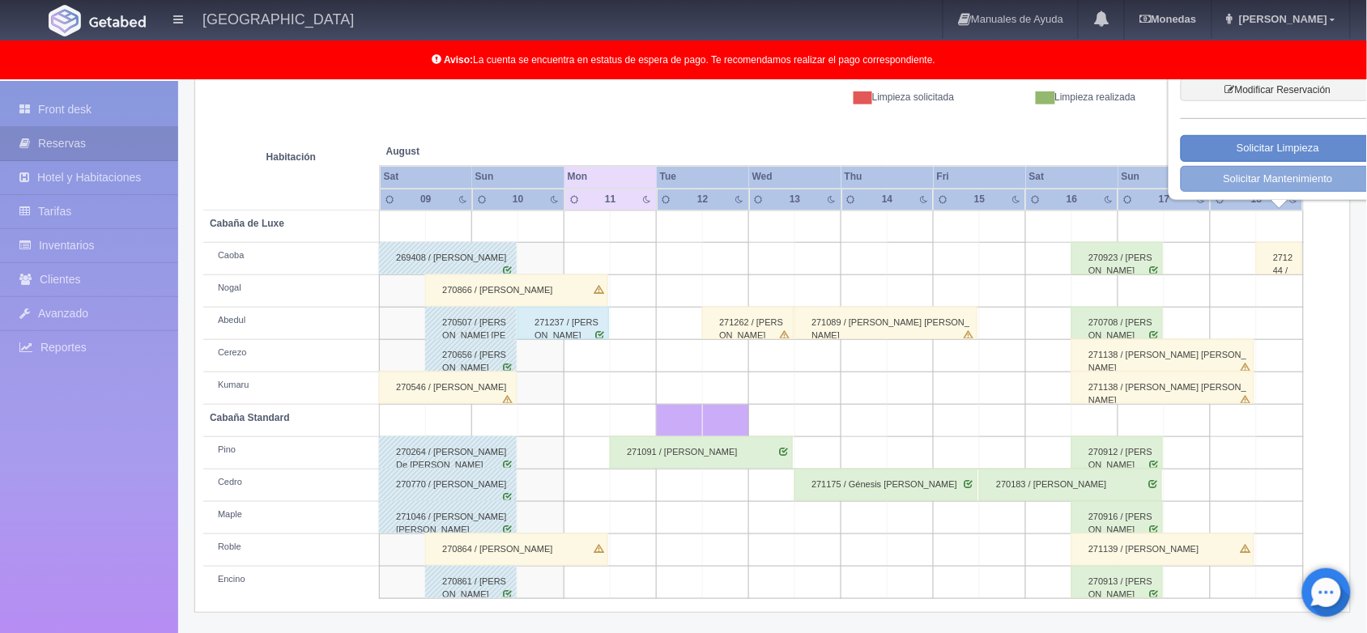
scroll to position [0, 0]
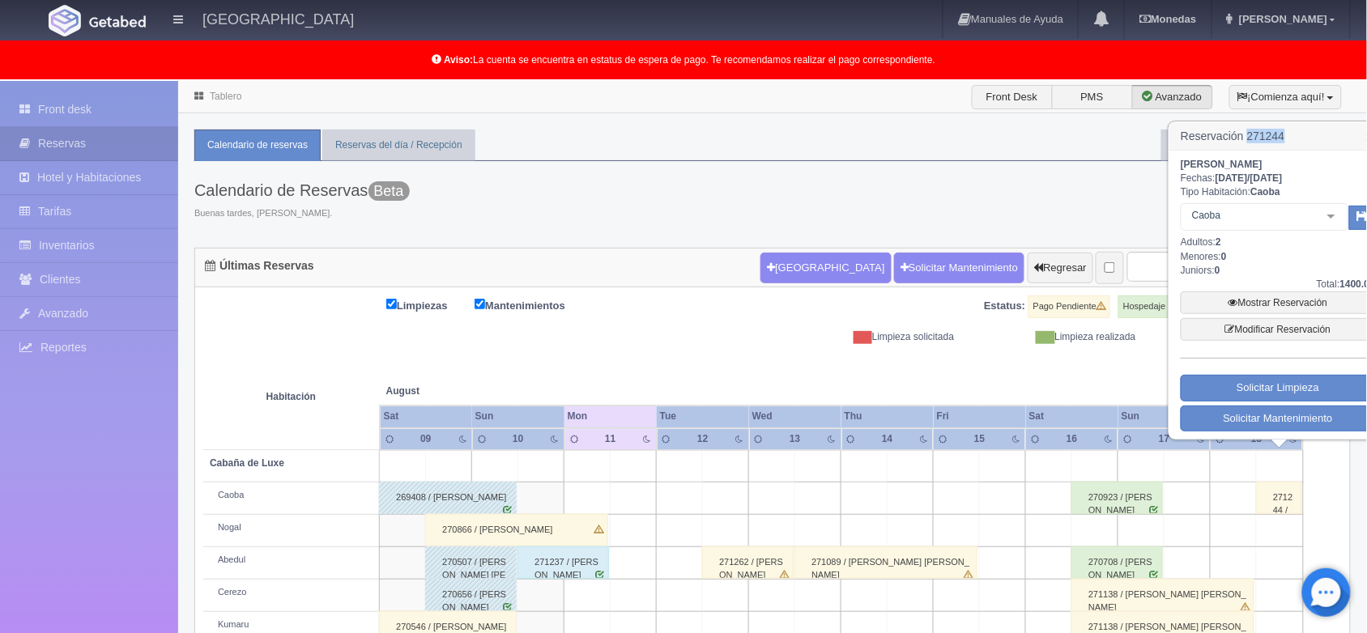
drag, startPoint x: 1285, startPoint y: 136, endPoint x: 1246, endPoint y: 136, distance: 38.9
click at [1246, 136] on h3 "Reservación 271244 ×" at bounding box center [1278, 136] width 217 height 28
copy h3 "271244"
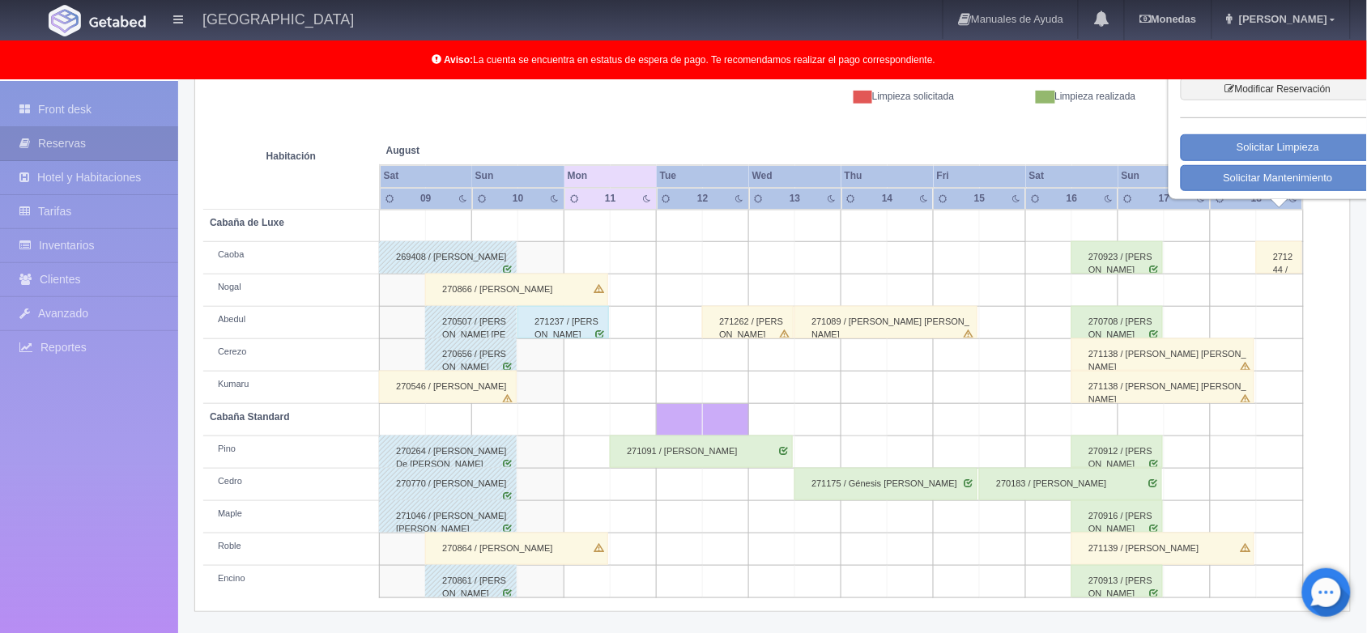
click at [573, 329] on div "271237 / [PERSON_NAME]" at bounding box center [564, 322] width 92 height 32
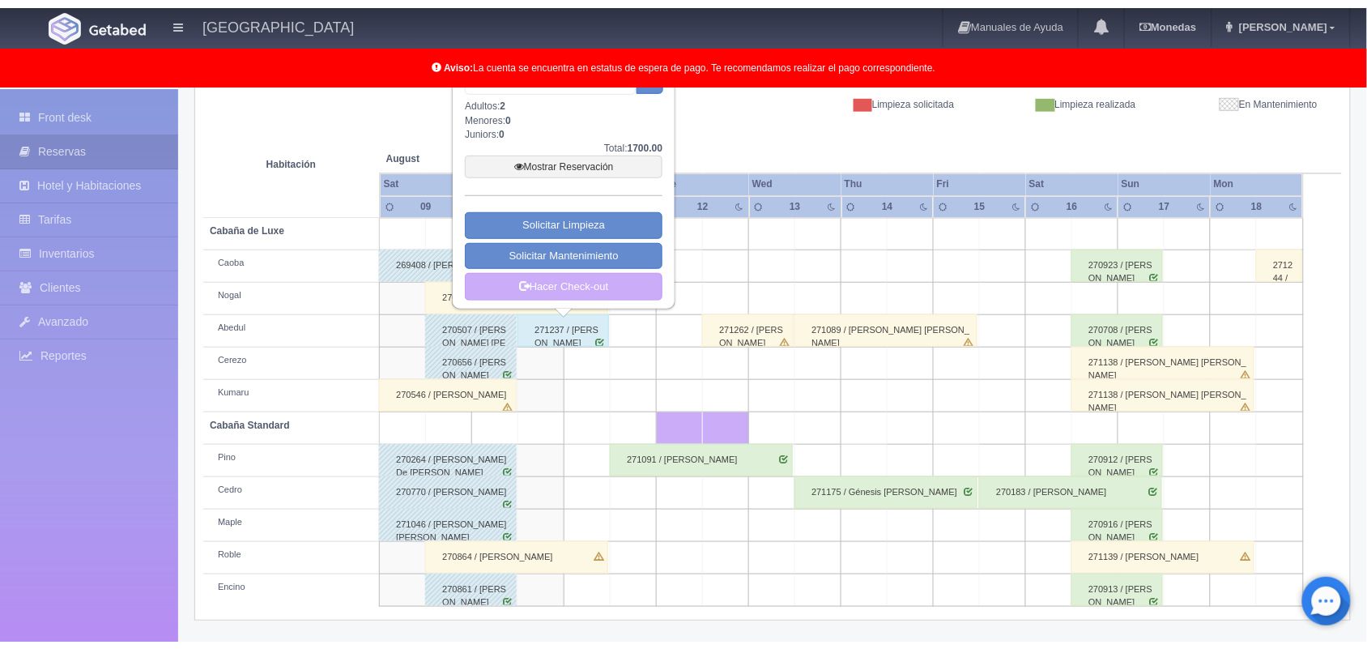
scroll to position [224, 0]
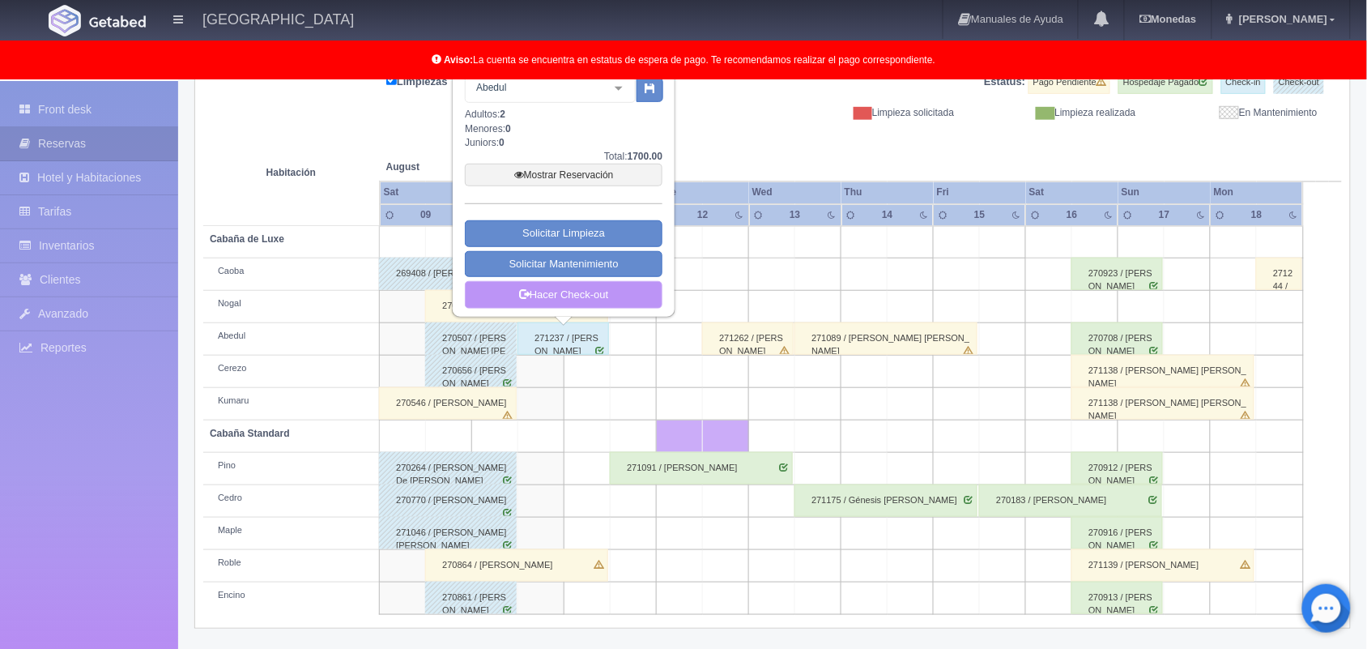
click at [596, 288] on link "Hacer Check-out" at bounding box center [564, 295] width 198 height 28
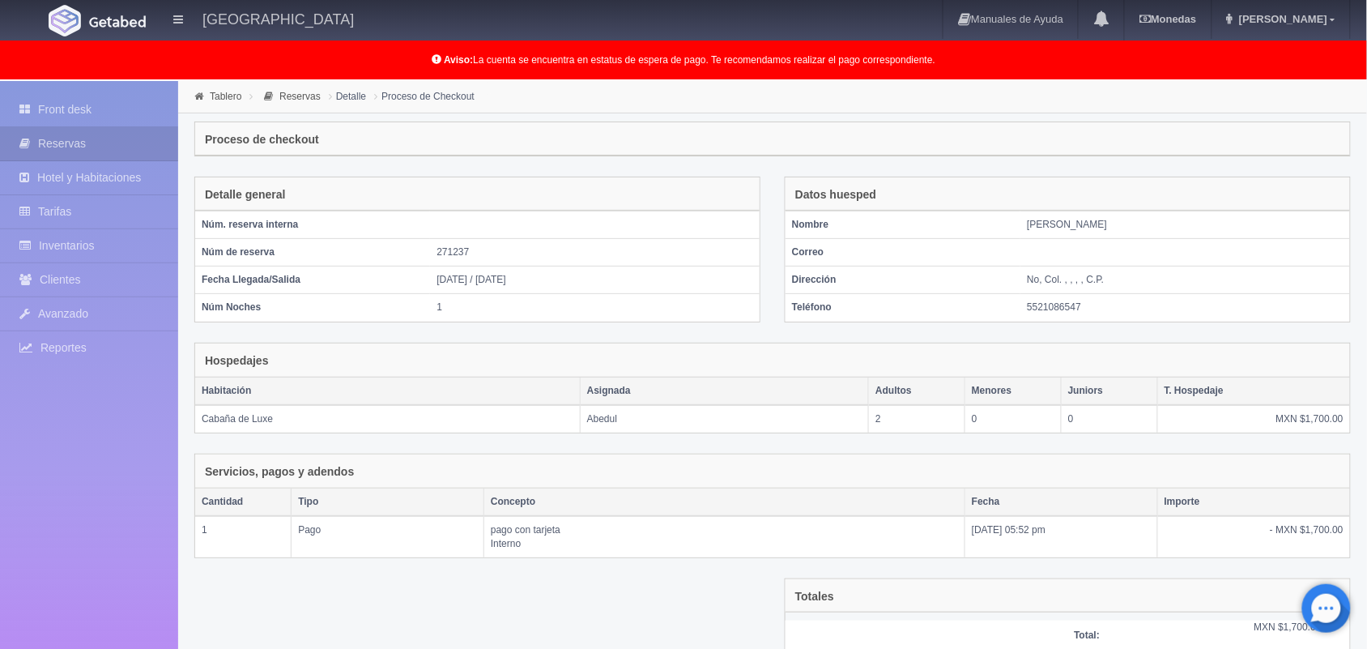
scroll to position [131, 0]
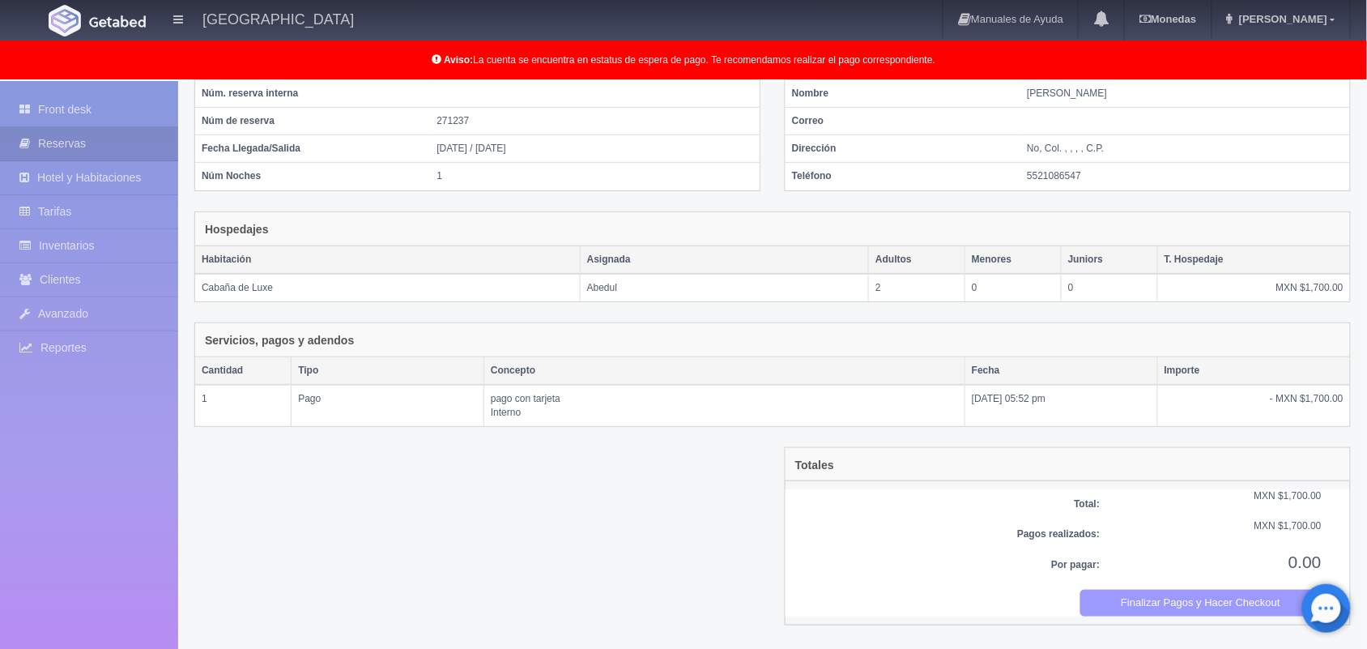
click at [1142, 604] on button "Finalizar Pagos y Hacer Checkout" at bounding box center [1201, 603] width 242 height 27
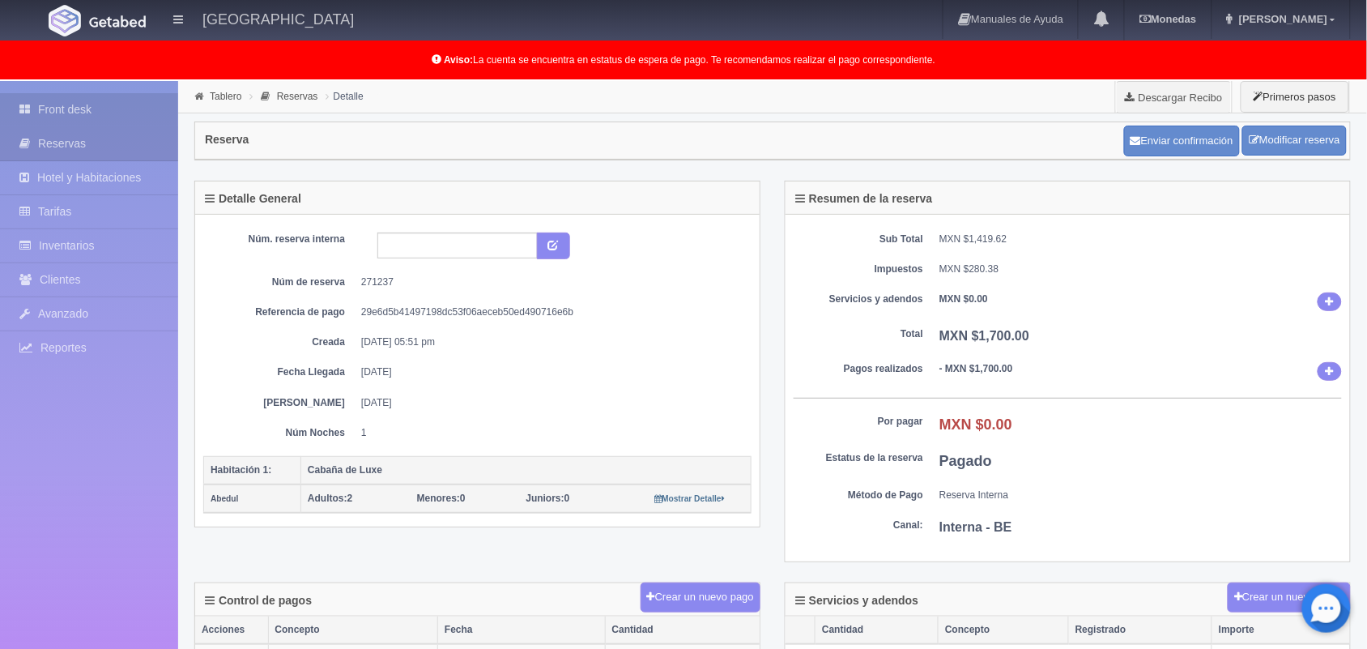
click at [92, 98] on link "Front desk" at bounding box center [89, 109] width 178 height 33
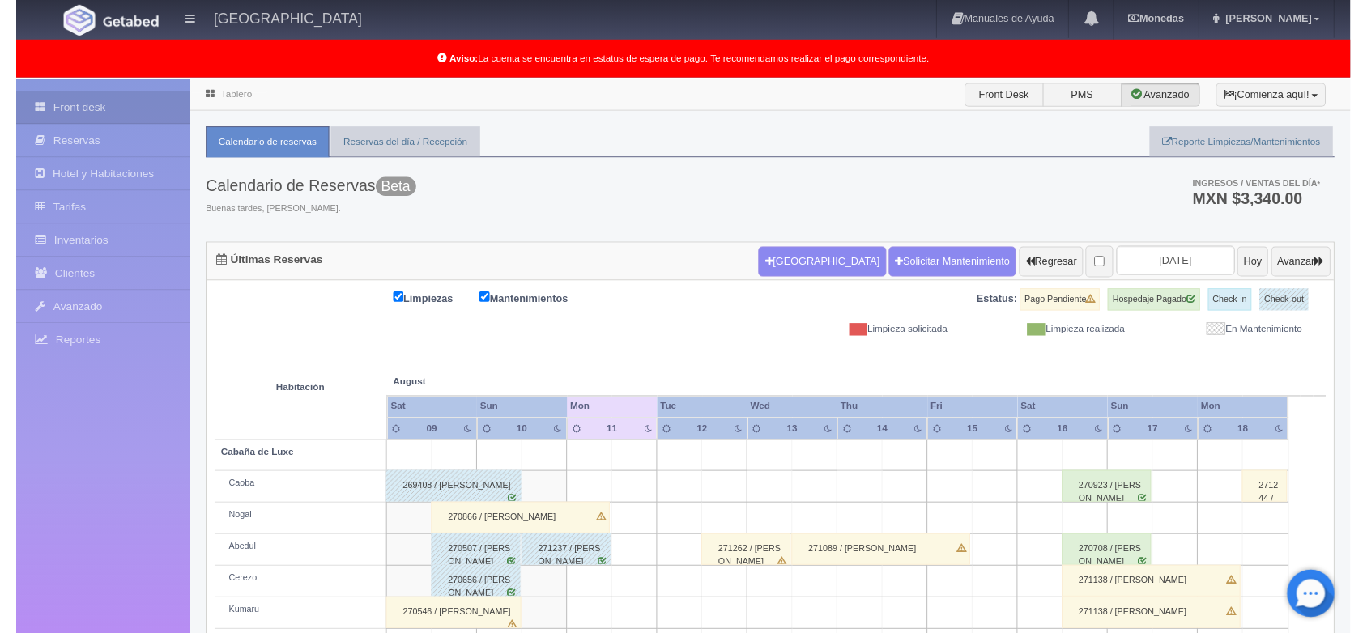
scroll to position [225, 0]
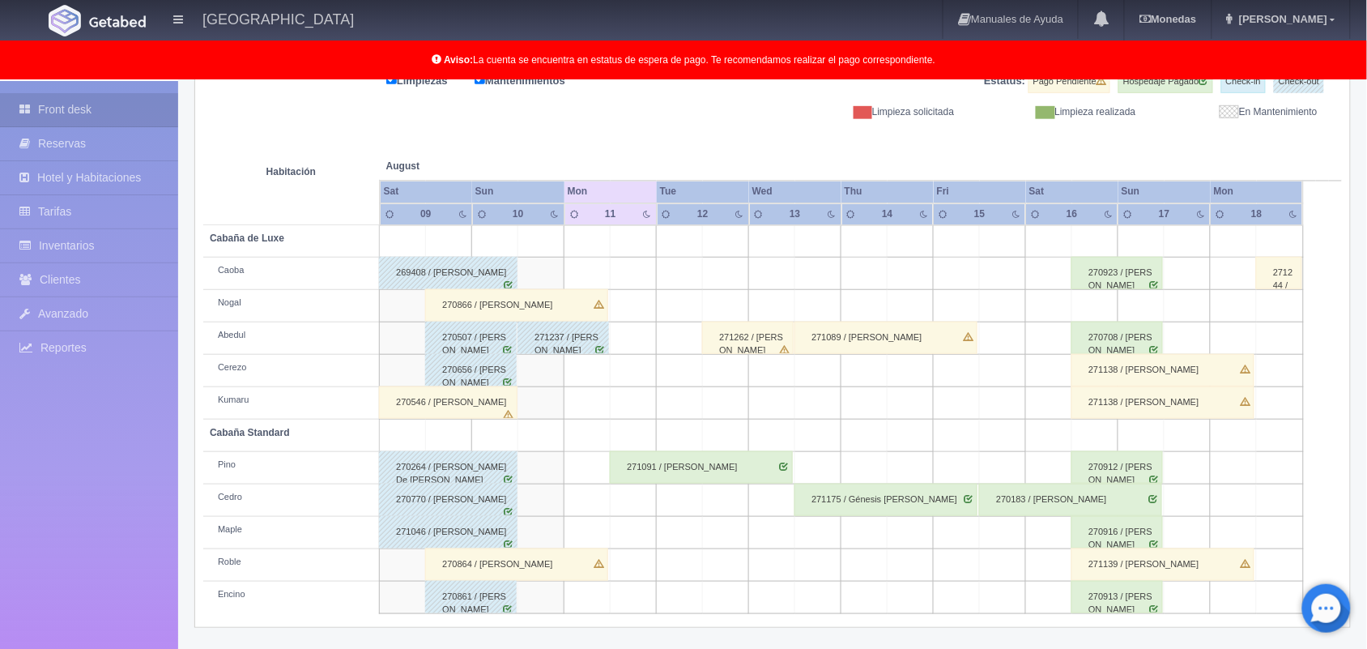
click at [1289, 276] on div "271244 / Ivan Miranda Gorostieta" at bounding box center [1279, 273] width 46 height 32
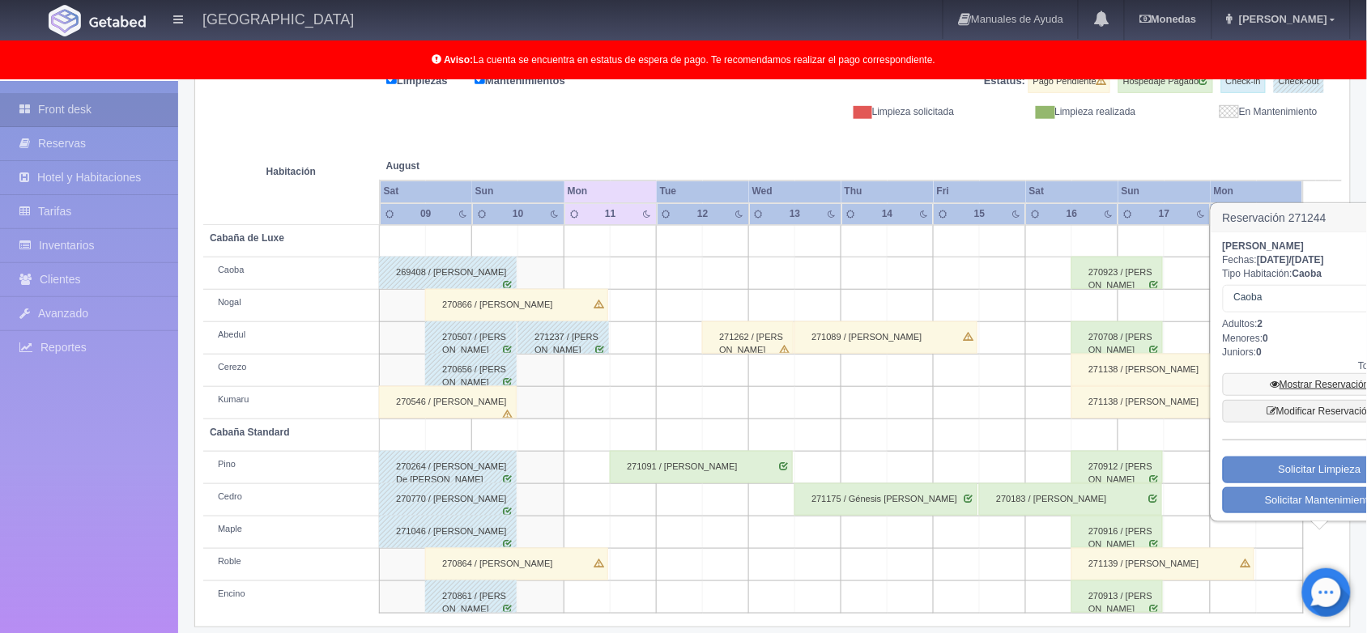
click at [1310, 391] on link "Mostrar Reservación" at bounding box center [1320, 384] width 194 height 23
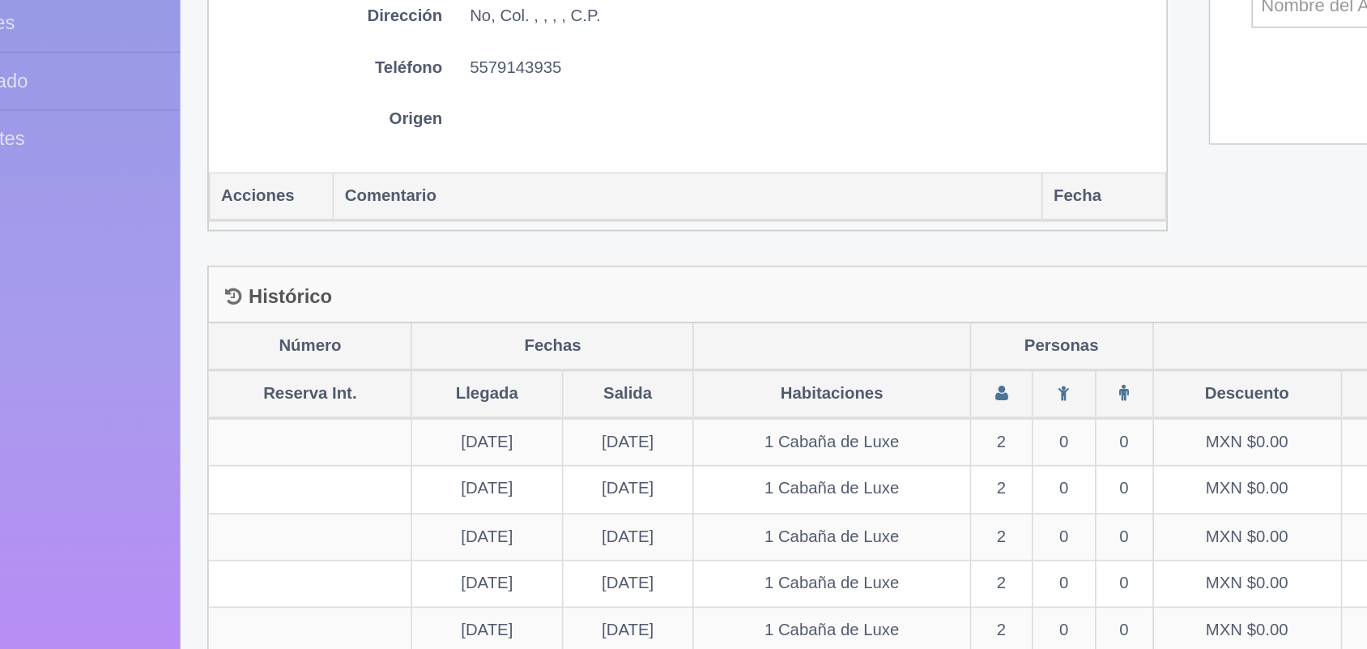
scroll to position [579, 0]
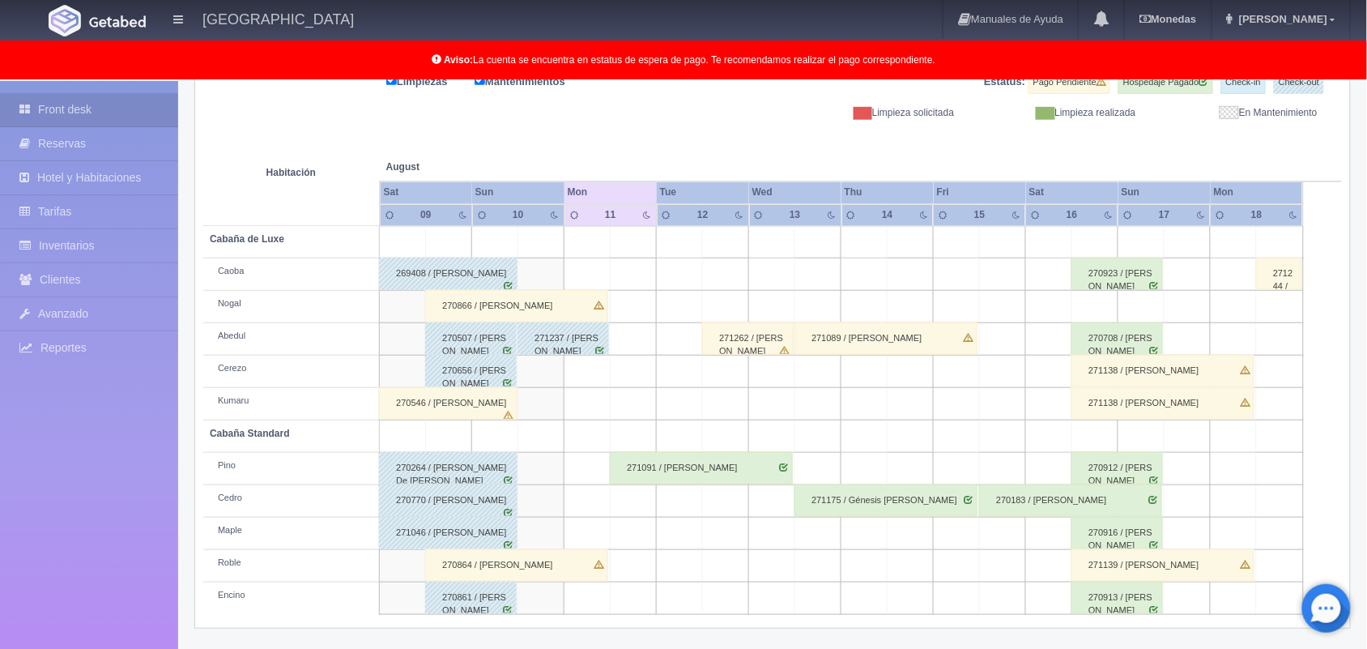
scroll to position [224, 0]
click at [733, 458] on div "271091 / [PERSON_NAME]" at bounding box center [701, 468] width 183 height 32
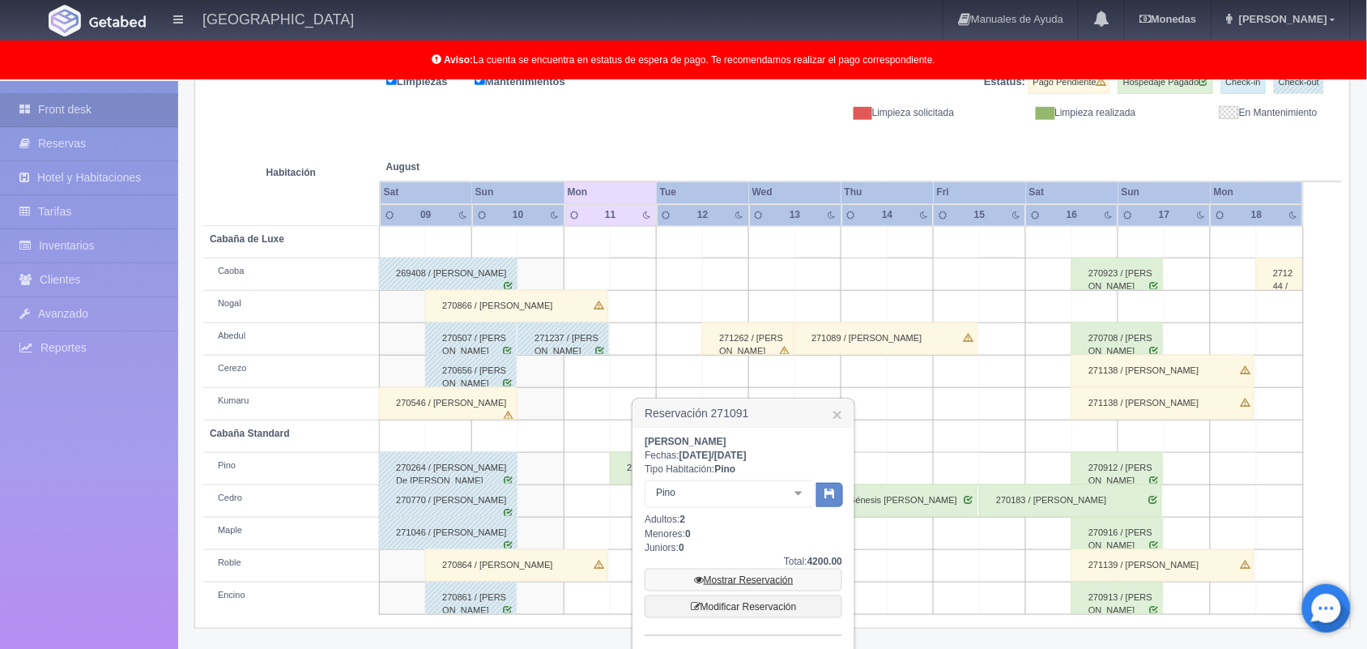
click at [755, 577] on link "Mostrar Reservación" at bounding box center [744, 580] width 198 height 23
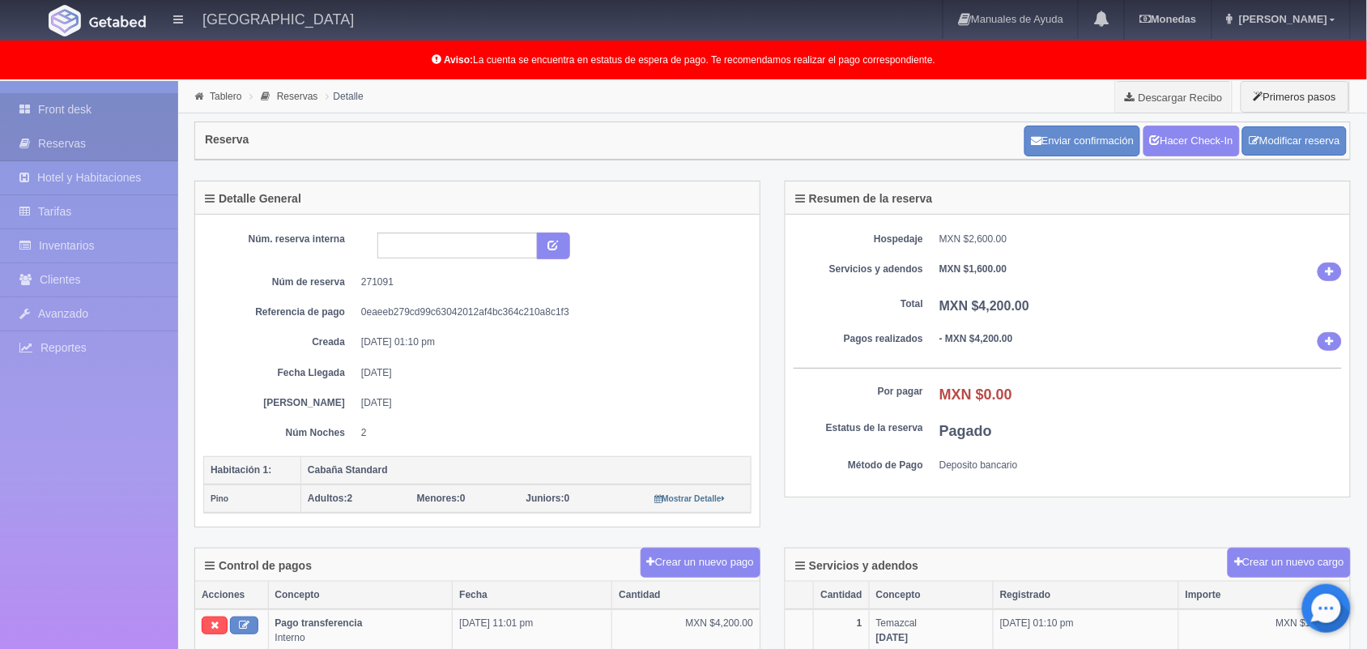
click at [106, 100] on link "Front desk" at bounding box center [89, 109] width 178 height 33
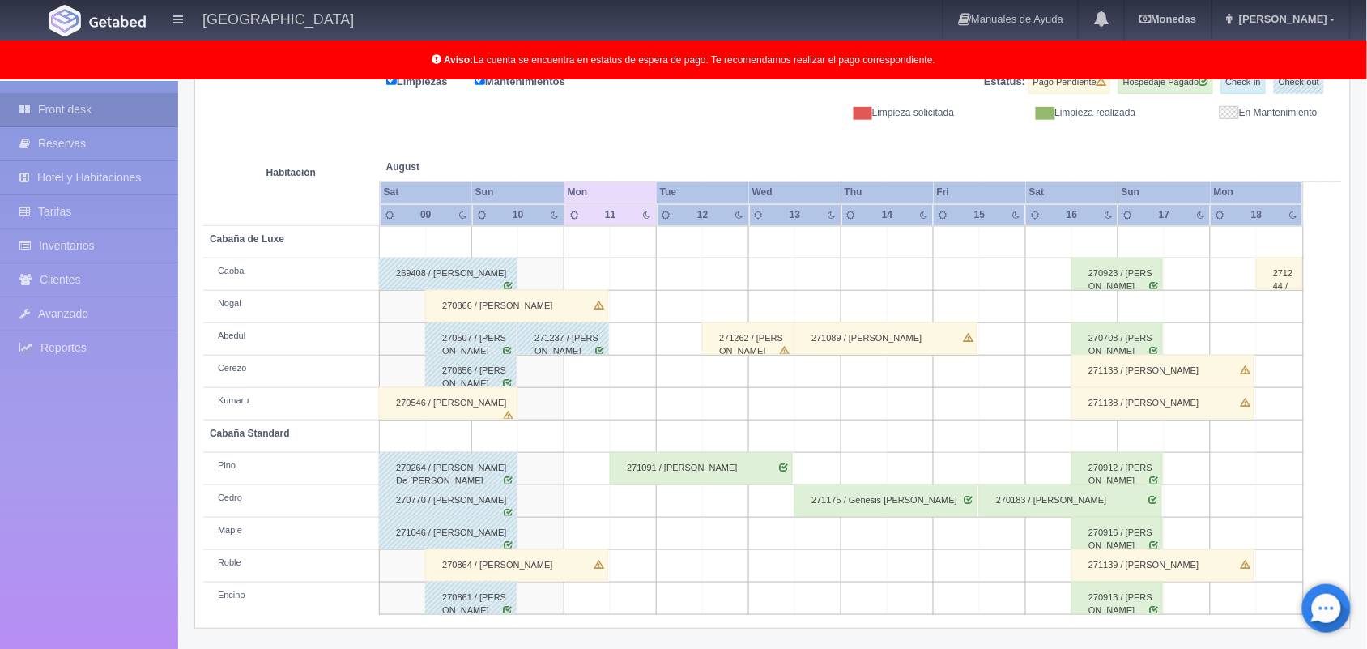
scroll to position [224, 0]
click at [776, 338] on div "271262 / [PERSON_NAME]" at bounding box center [748, 338] width 92 height 32
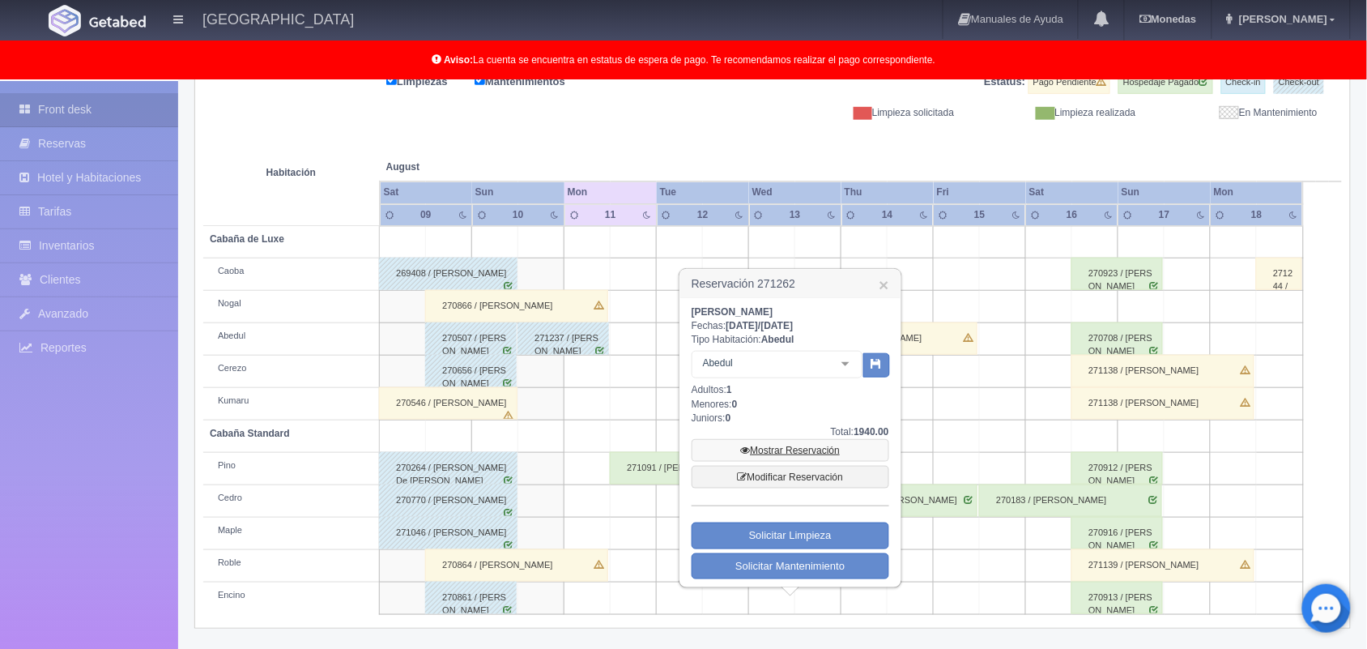
click at [816, 446] on link "Mostrar Reservación" at bounding box center [791, 450] width 198 height 23
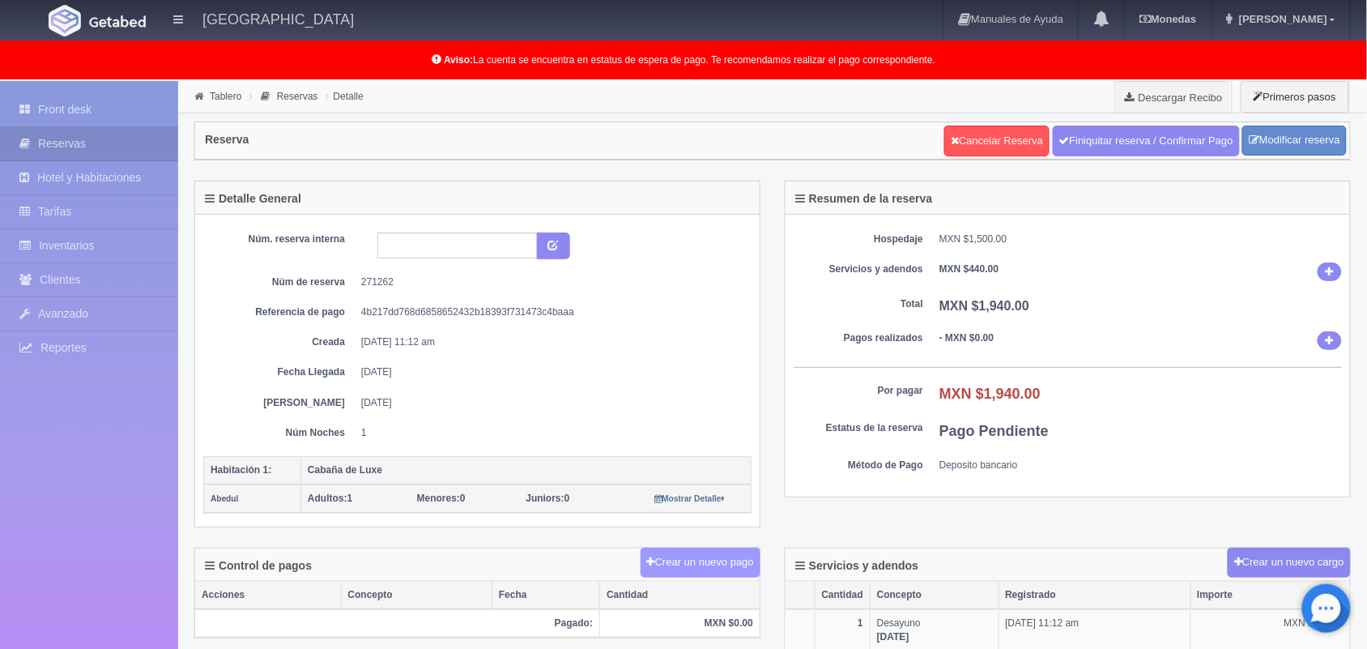
click at [718, 556] on button "Crear un nuevo pago" at bounding box center [701, 563] width 120 height 30
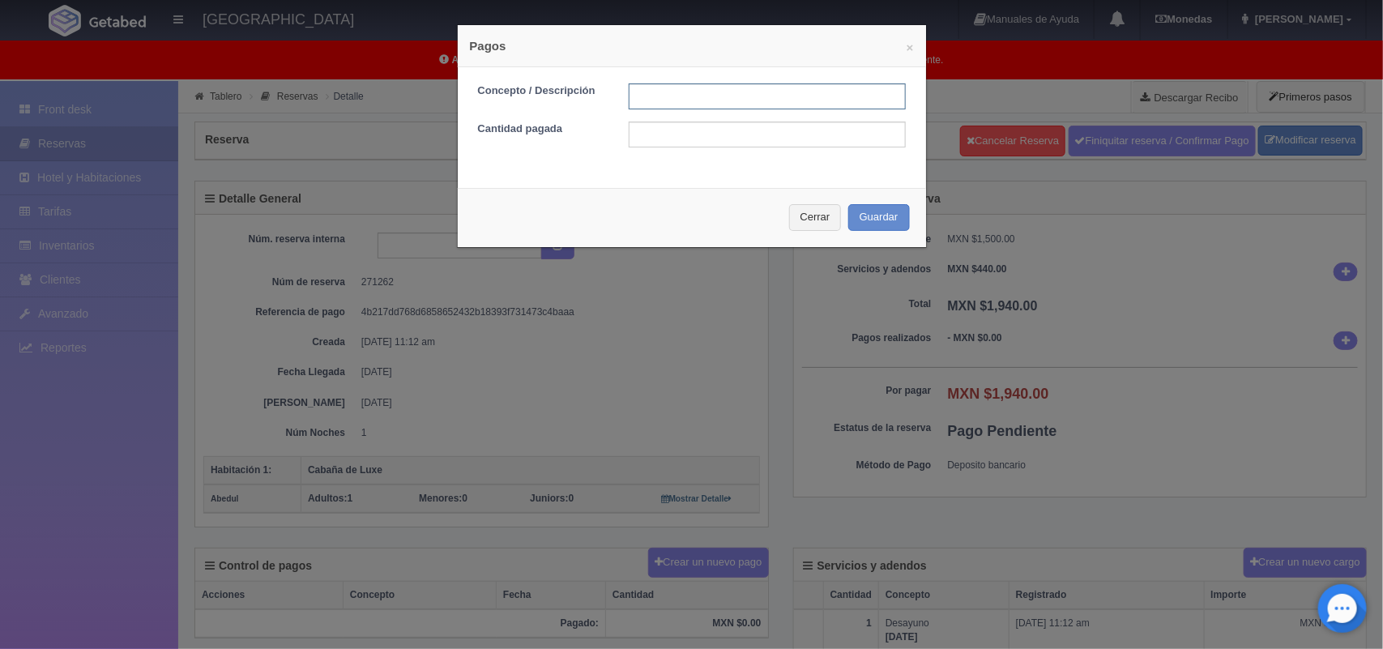
click at [706, 101] on input "text" at bounding box center [766, 96] width 277 height 26
type input "Pago transferencia"
click at [719, 138] on input "text" at bounding box center [766, 134] width 277 height 26
type input "1940.00"
click at [884, 219] on button "Guardar" at bounding box center [879, 217] width 62 height 27
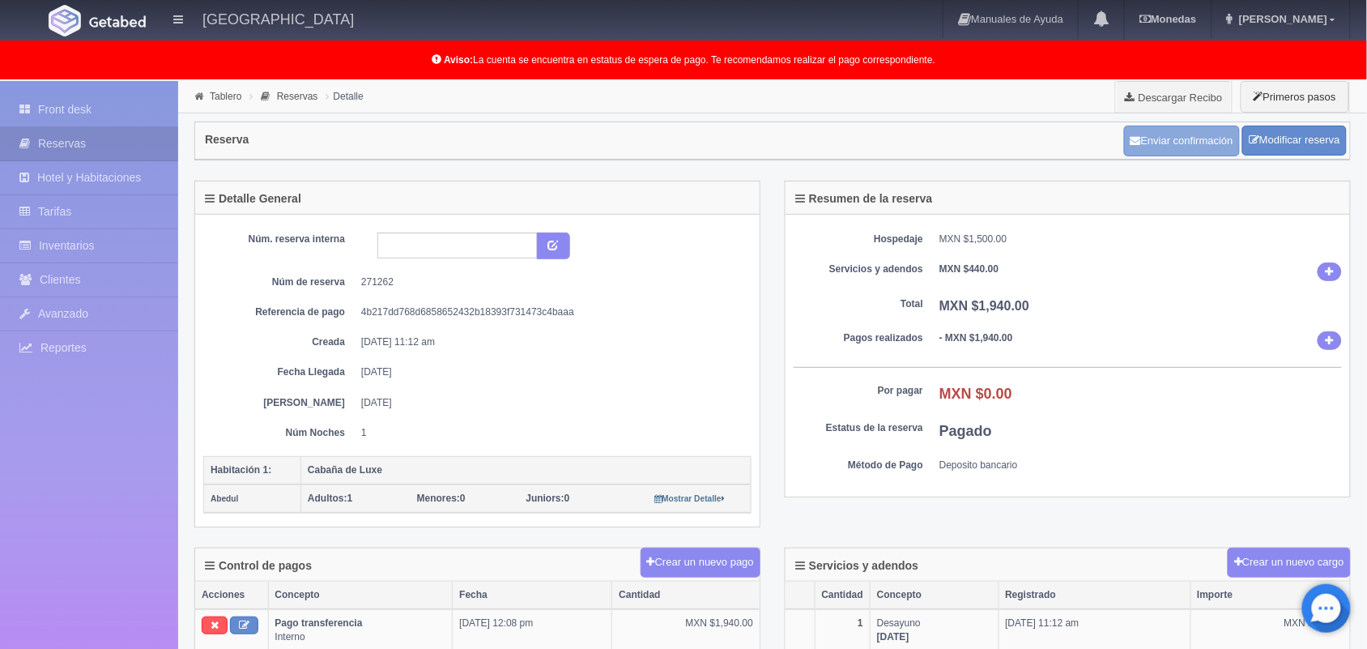
click at [1208, 135] on button "Enviar confirmación" at bounding box center [1182, 141] width 116 height 31
click at [91, 116] on link "Front desk" at bounding box center [89, 109] width 178 height 33
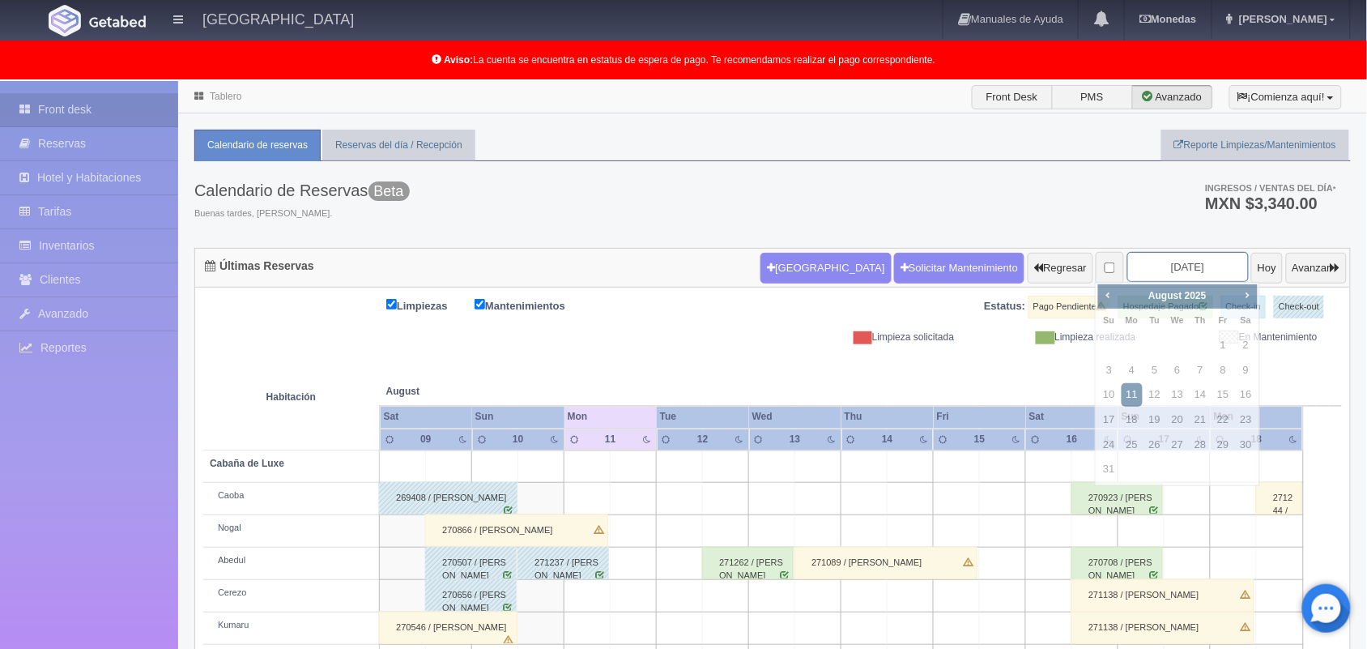
click at [1166, 276] on input "[DATE]" at bounding box center [1187, 267] width 121 height 30
click at [1236, 414] on link "23" at bounding box center [1246, 419] width 21 height 23
type input "2025-08-23"
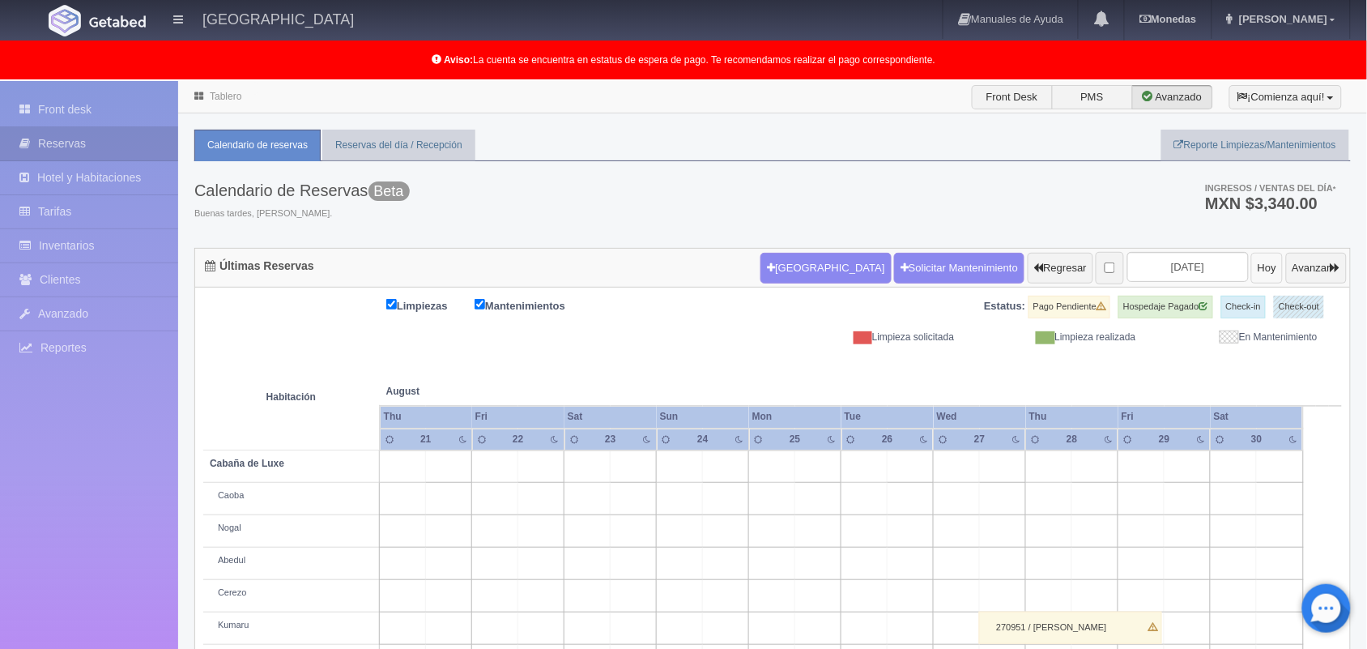
click at [1251, 266] on button "Hoy" at bounding box center [1267, 268] width 32 height 31
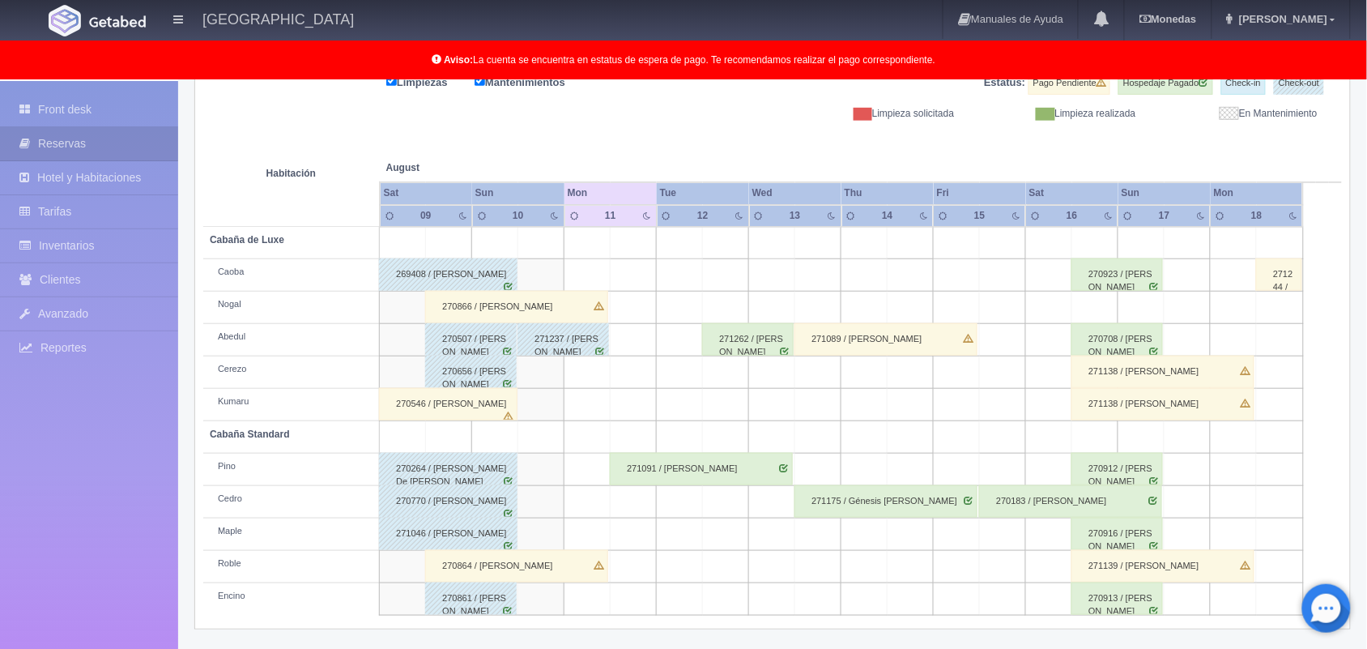
scroll to position [225, 0]
